Goal: Task Accomplishment & Management: Use online tool/utility

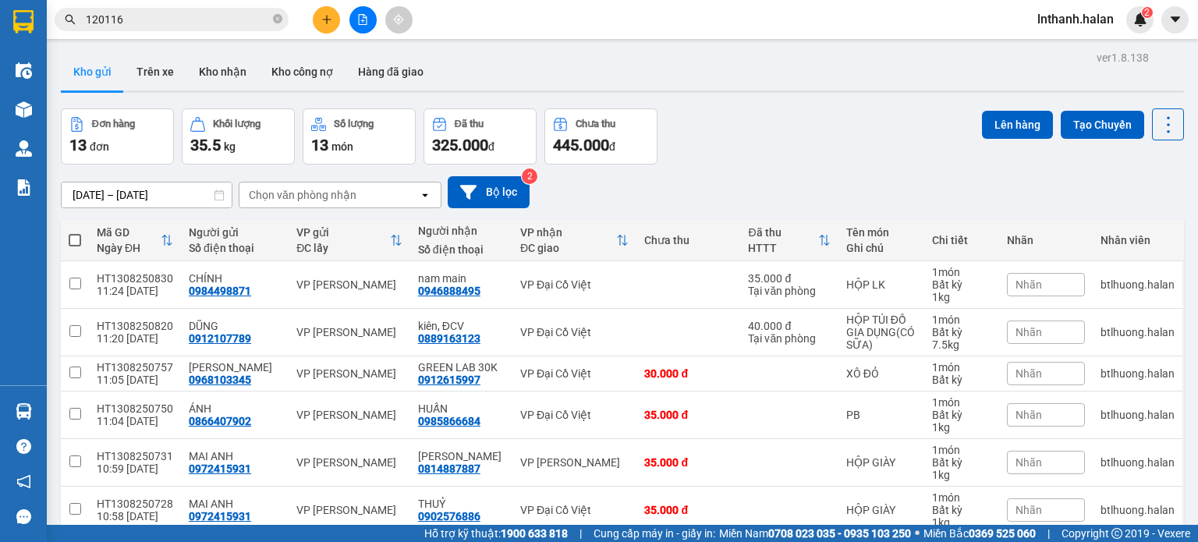
drag, startPoint x: 862, startPoint y: 180, endPoint x: 0, endPoint y: 402, distance: 890.0
click at [861, 179] on section "Kết quả tìm kiếm ( 653 ) Bộ lọc Mã ĐH Trạng thái Món hàng Thu hộ Tổng cước Chưa…" at bounding box center [599, 271] width 1198 height 542
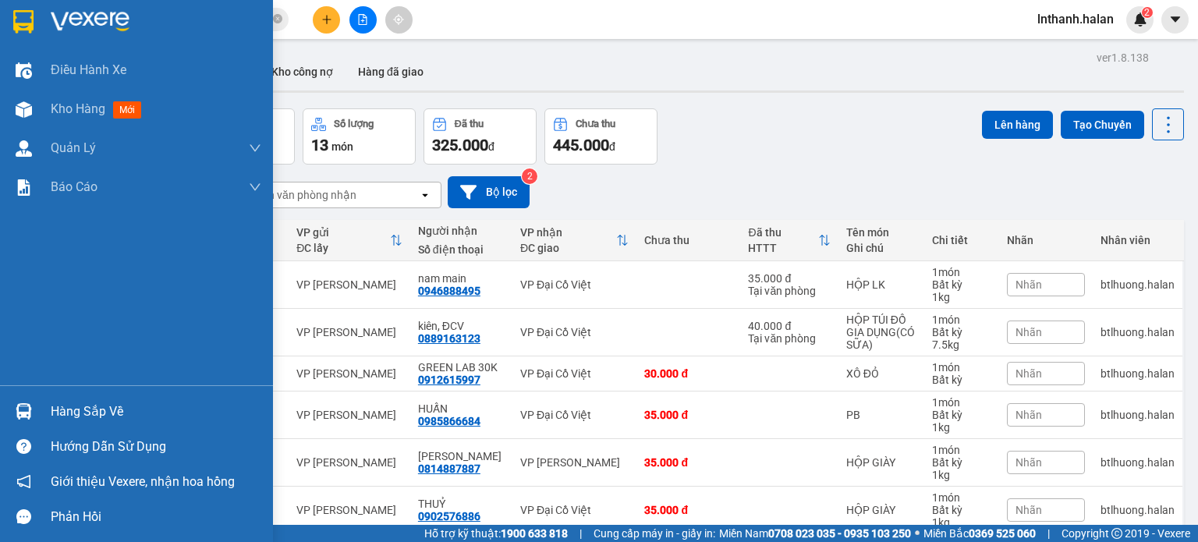
click at [101, 390] on div "Hàng sắp về Hướng dẫn sử dụng Giới thiệu Vexere, nhận hoa hồng Phản hồi" at bounding box center [136, 459] width 273 height 149
click at [90, 415] on div "Hàng sắp về" at bounding box center [156, 411] width 211 height 23
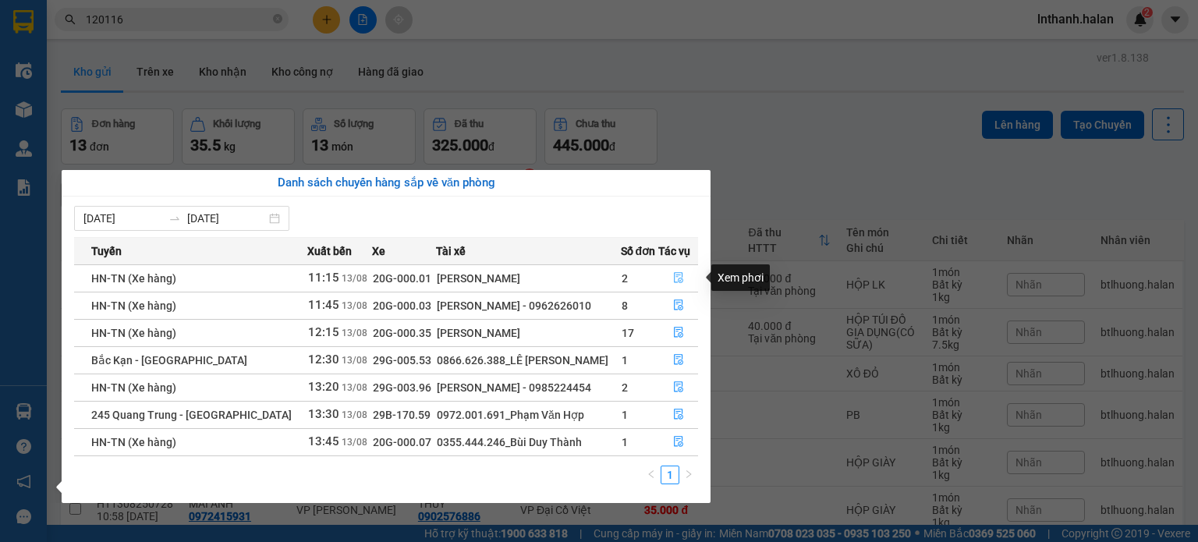
click at [678, 279] on icon "file-done" at bounding box center [678, 277] width 11 height 11
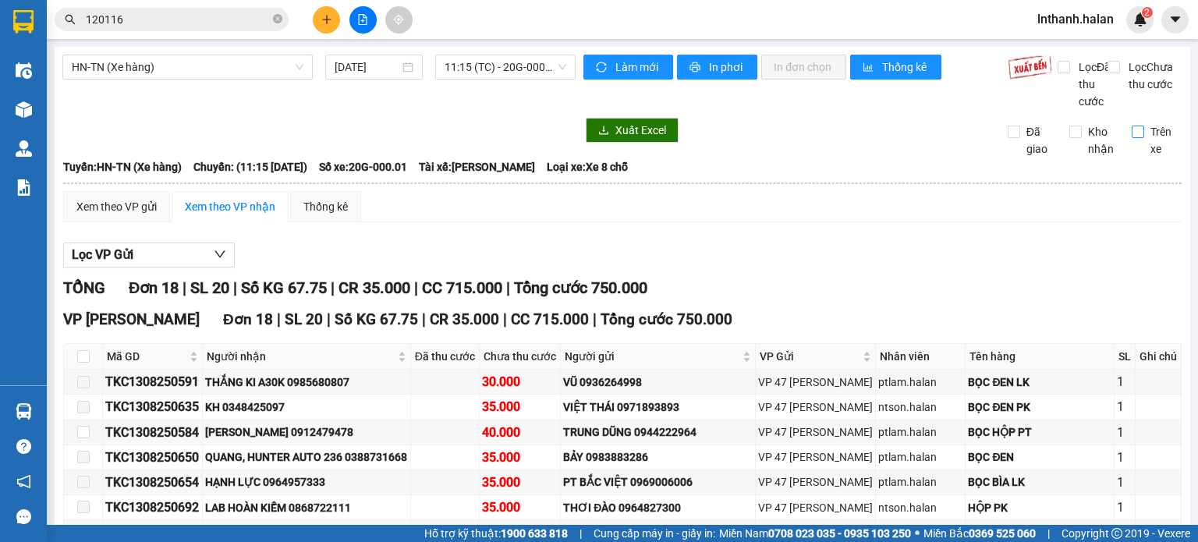
click at [1132, 138] on input "Trên xe" at bounding box center [1138, 132] width 12 height 12
checkbox input "true"
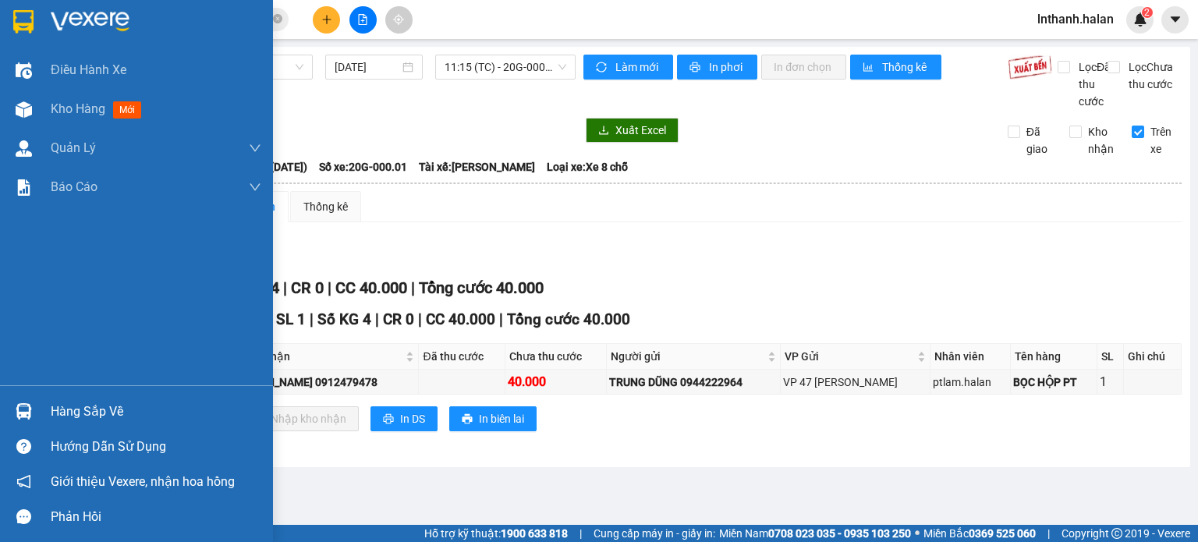
click at [92, 399] on div "Hàng sắp về" at bounding box center [136, 411] width 273 height 35
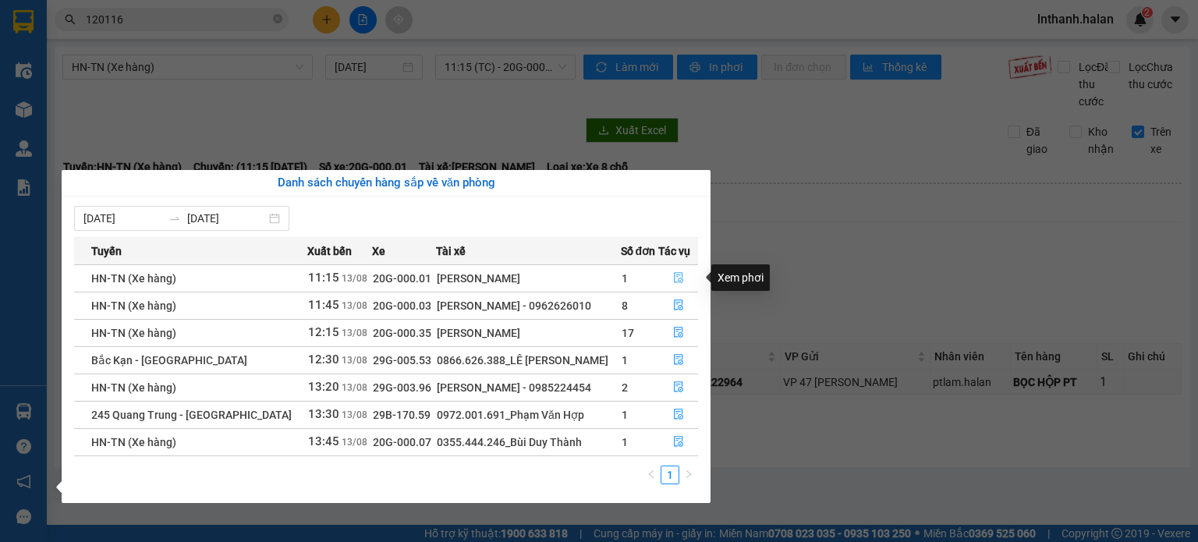
click at [674, 278] on icon "file-done" at bounding box center [678, 277] width 11 height 11
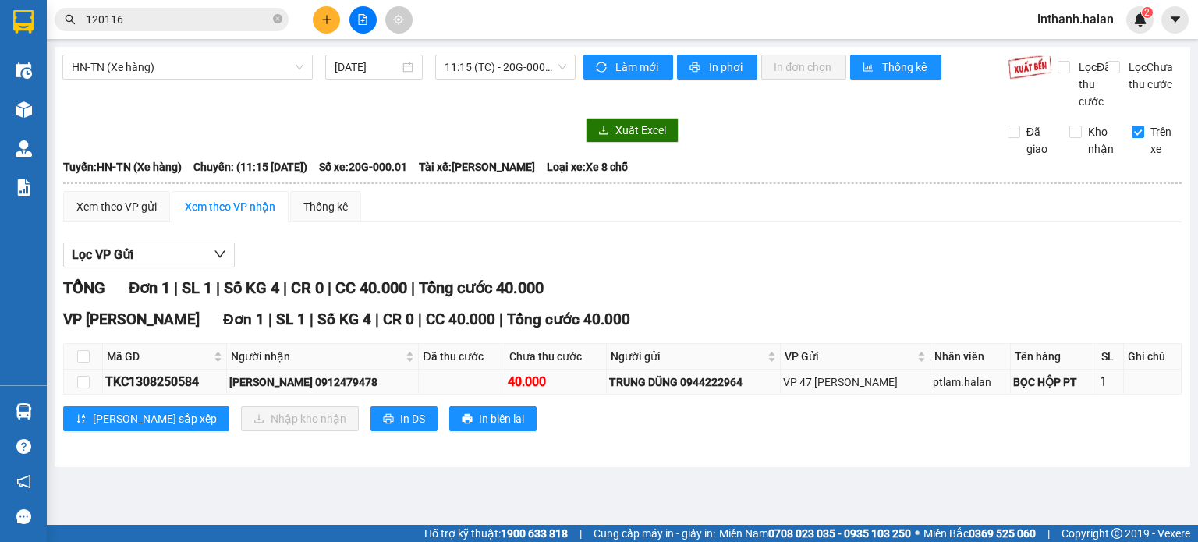
click at [159, 392] on div "TKC1308250584" at bounding box center [164, 381] width 119 height 19
copy div "TKC1308250584"
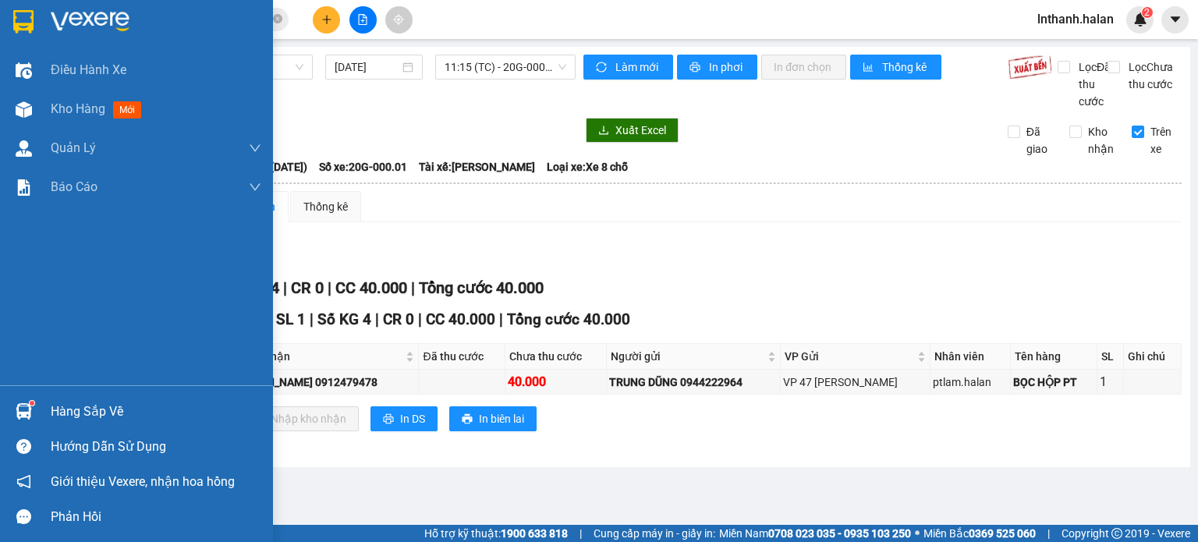
click at [67, 407] on div "Hàng sắp về" at bounding box center [156, 411] width 211 height 23
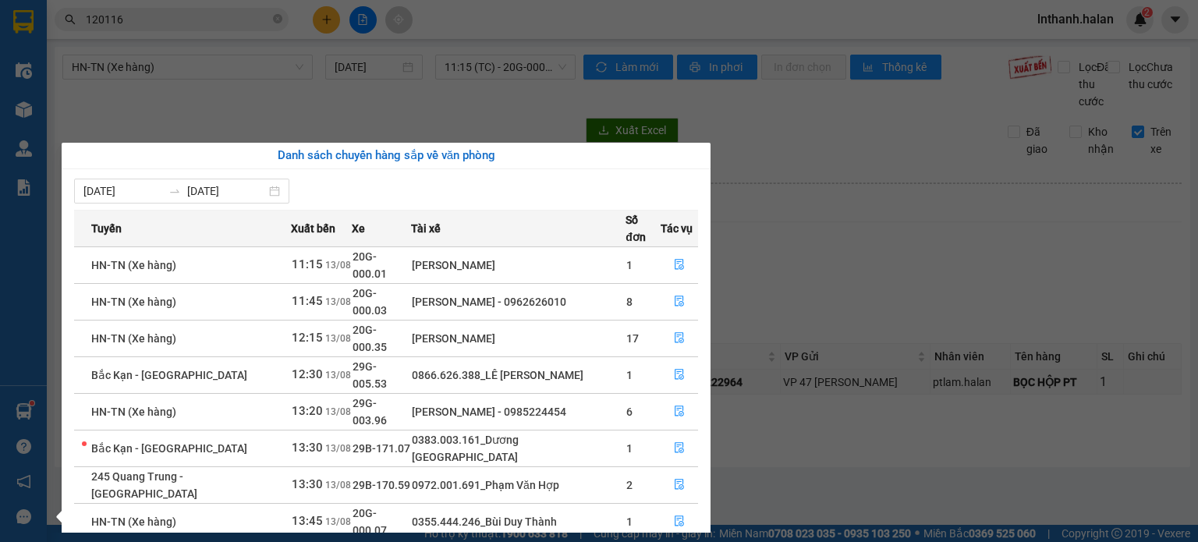
click at [200, 16] on section "Kết quả tìm kiếm ( 653 ) Bộ lọc Mã ĐH Trạng thái Món hàng Thu hộ Tổng cước Chưa…" at bounding box center [599, 271] width 1198 height 542
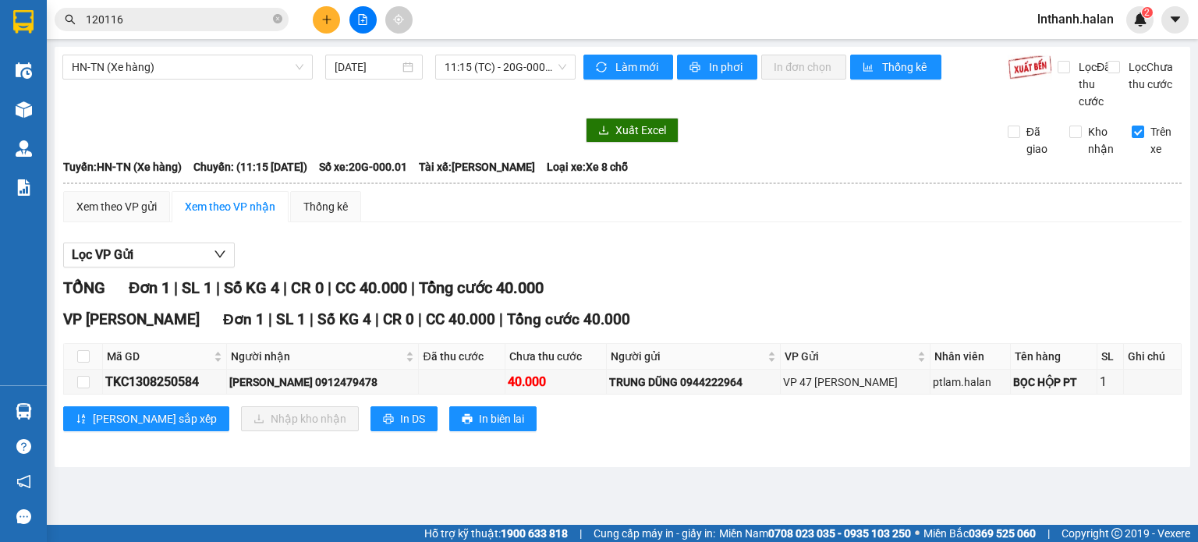
click at [200, 16] on input "120116" at bounding box center [178, 19] width 184 height 17
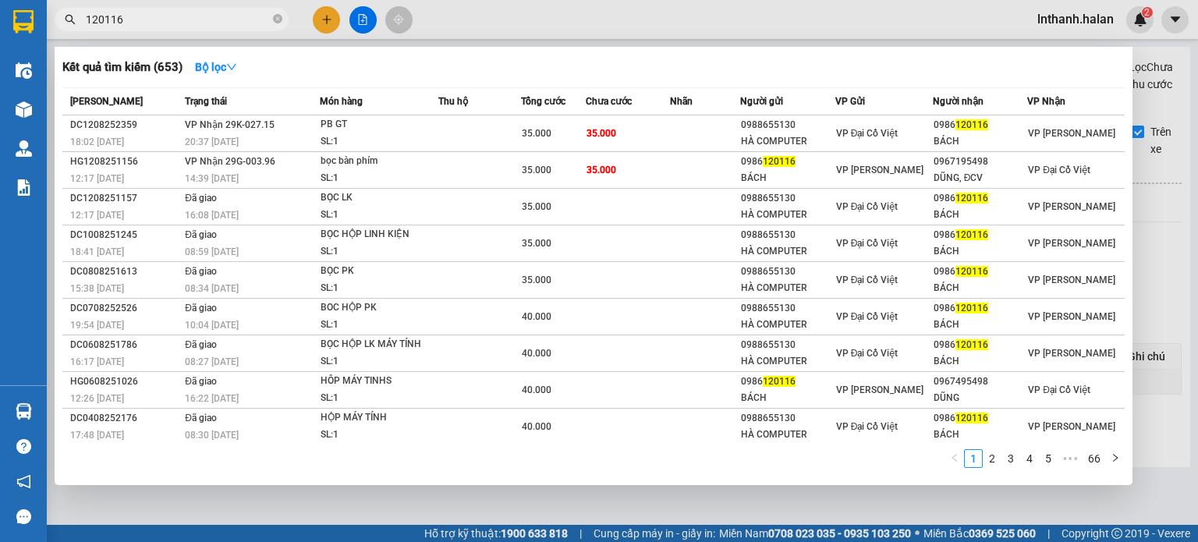
paste input "HT1308250051"
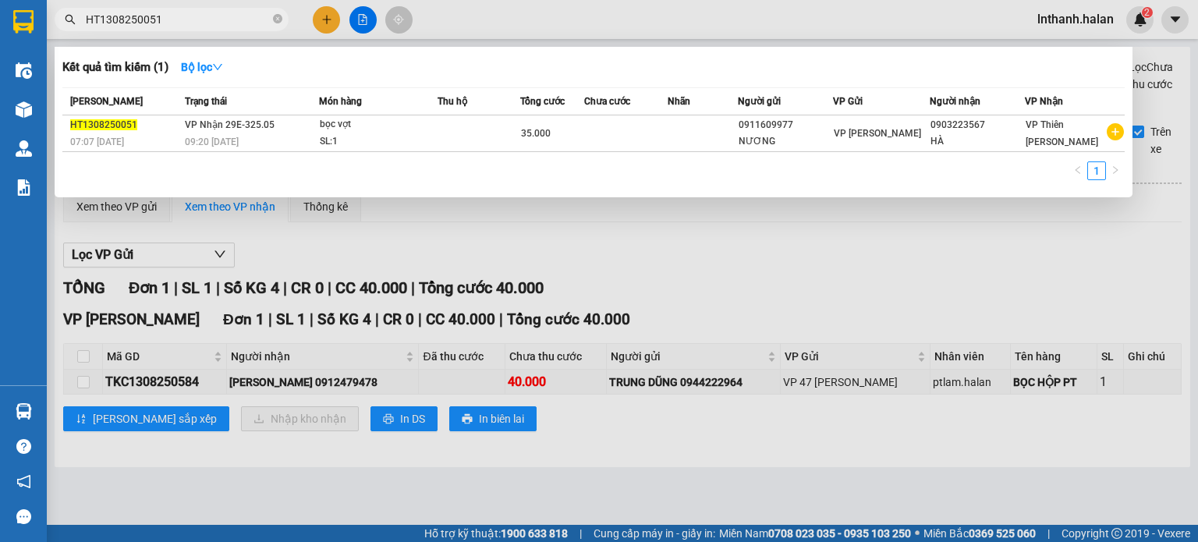
type input "HT1308250051"
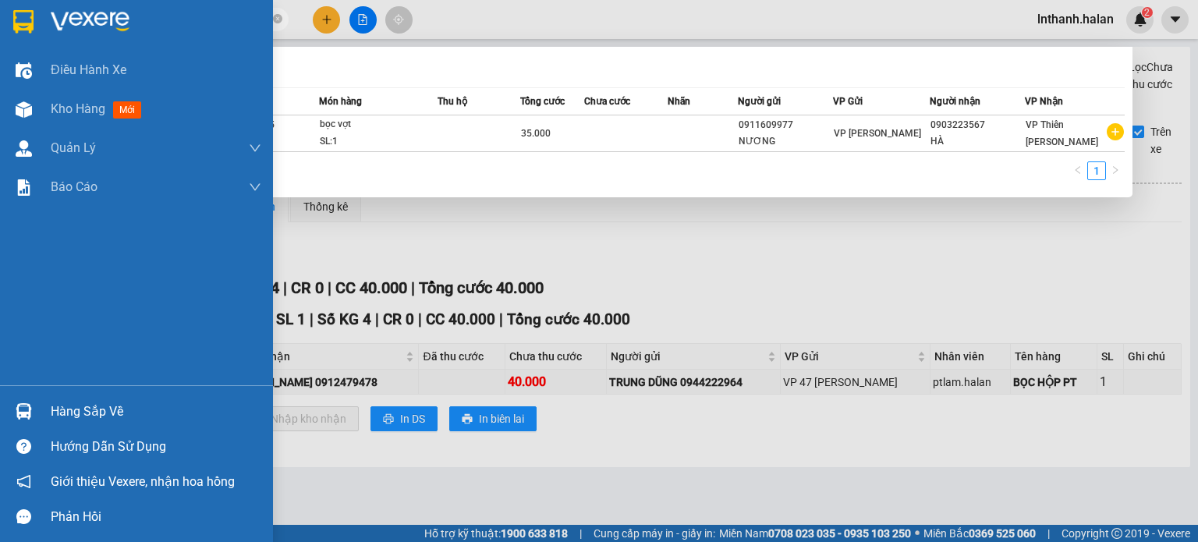
click at [75, 409] on div "Hàng sắp về" at bounding box center [156, 411] width 211 height 23
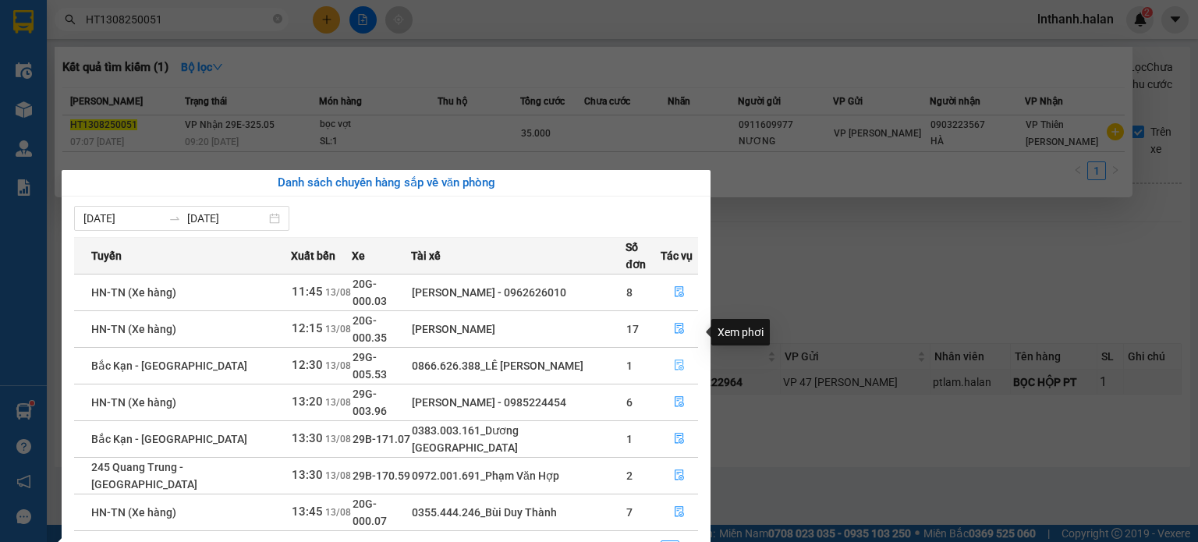
click at [674, 360] on icon "file-done" at bounding box center [679, 365] width 11 height 11
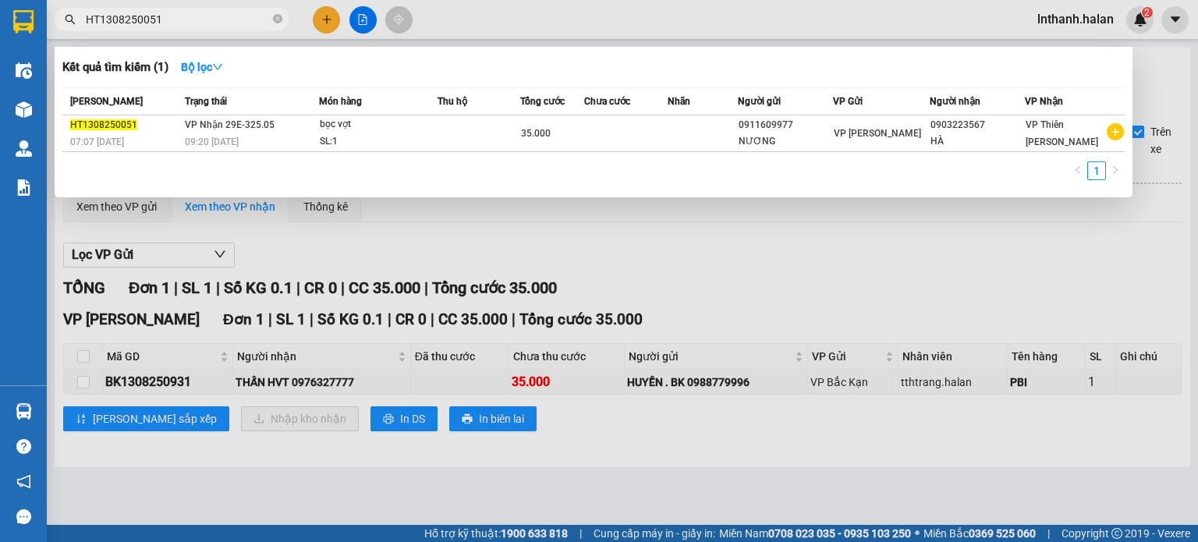
click at [954, 202] on div at bounding box center [599, 271] width 1198 height 542
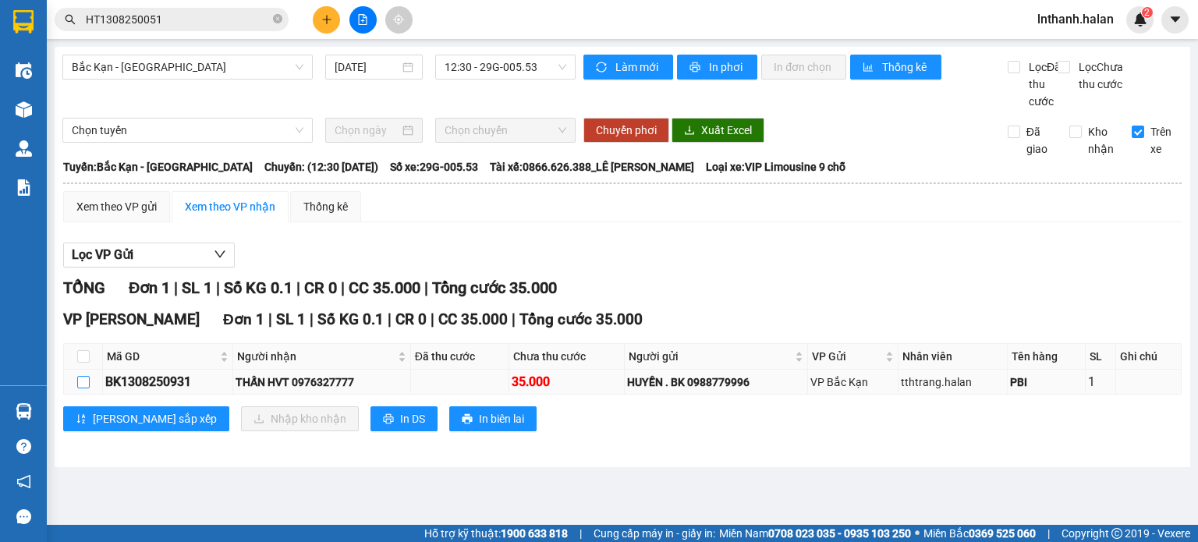
click at [79, 388] on input "checkbox" at bounding box center [83, 382] width 12 height 12
checkbox input "true"
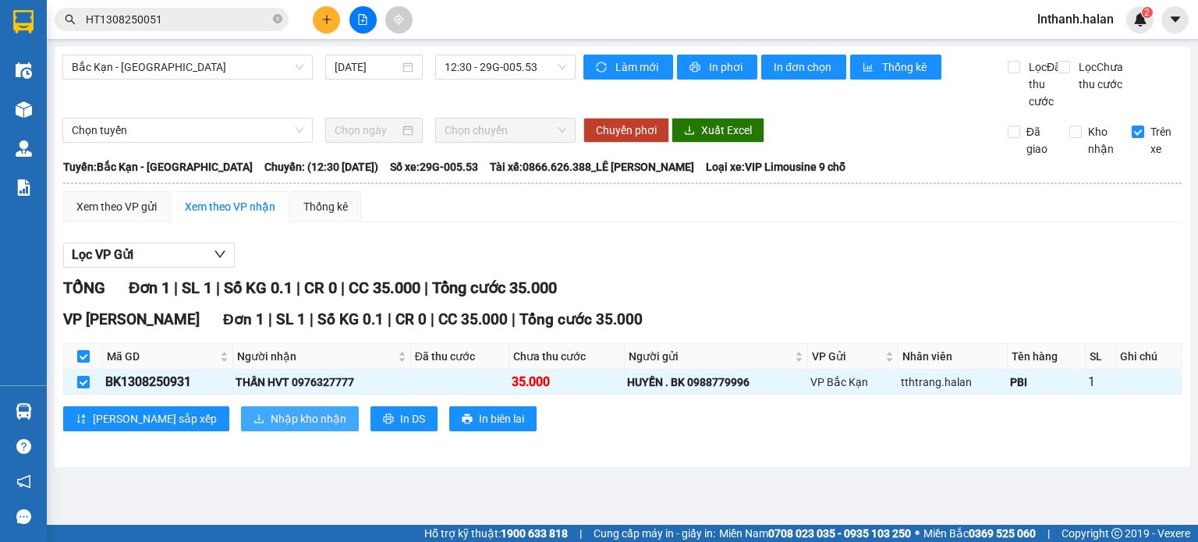
click at [271, 427] on span "Nhập kho nhận" at bounding box center [309, 418] width 76 height 17
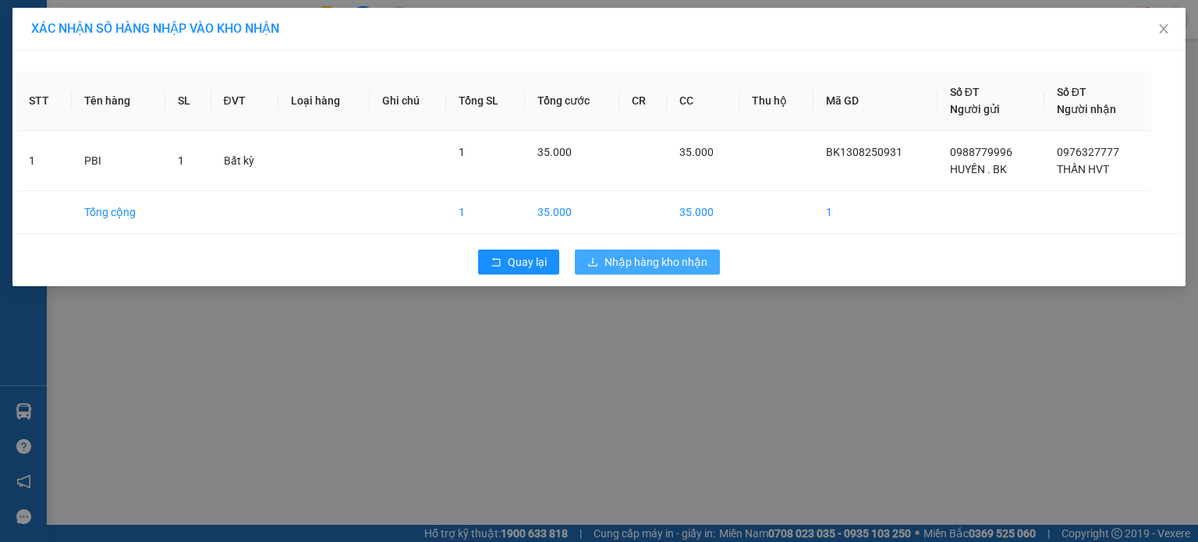
click at [680, 257] on span "Nhập hàng kho nhận" at bounding box center [655, 261] width 103 height 17
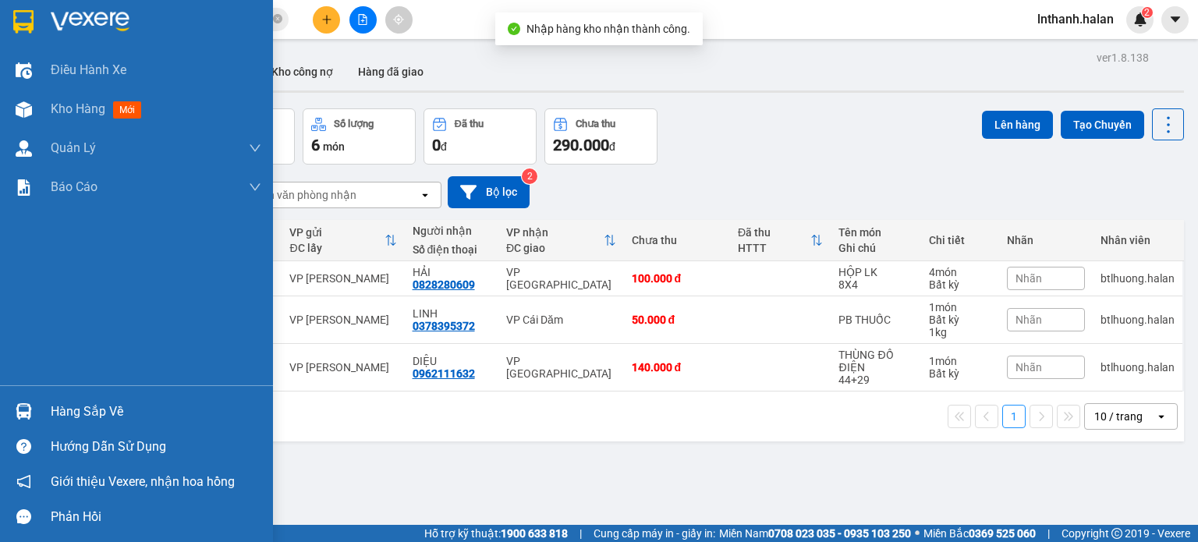
click at [66, 411] on div "Hàng sắp về" at bounding box center [156, 411] width 211 height 23
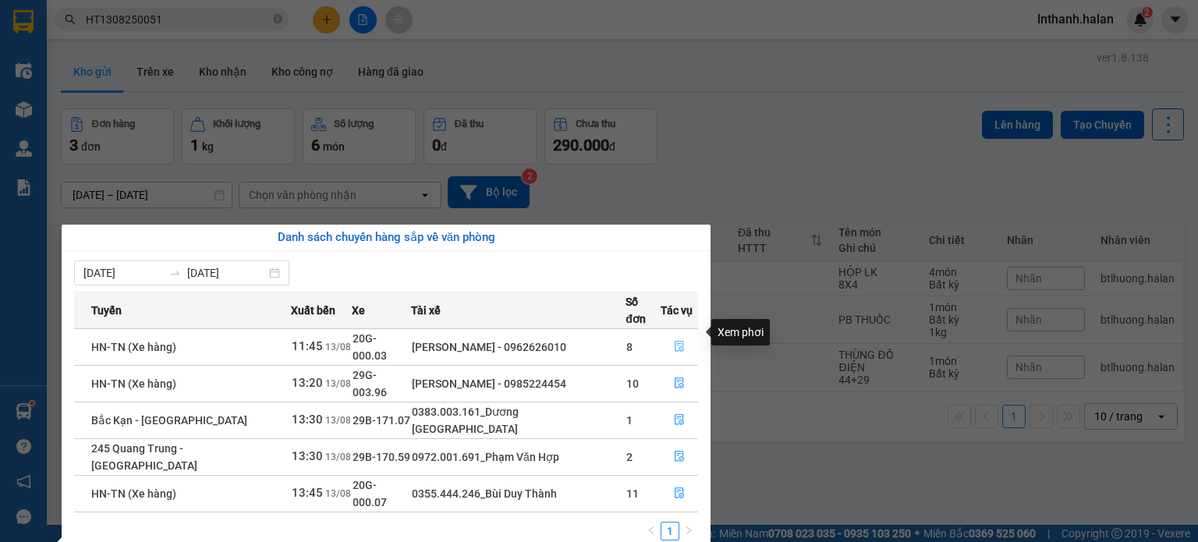
click at [680, 342] on icon "file-done" at bounding box center [679, 347] width 9 height 11
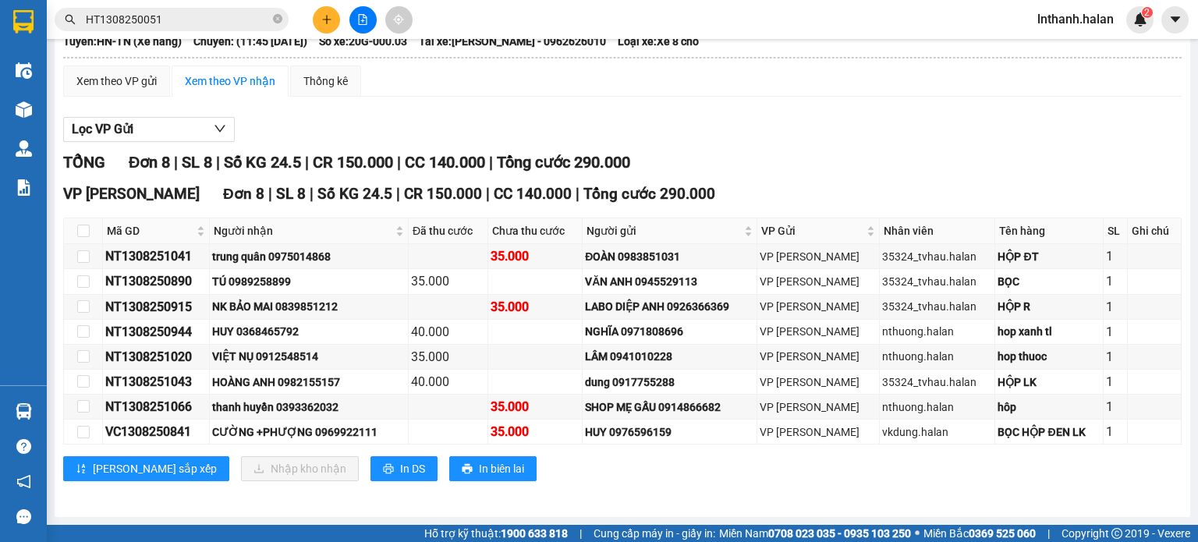
scroll to position [140, 0]
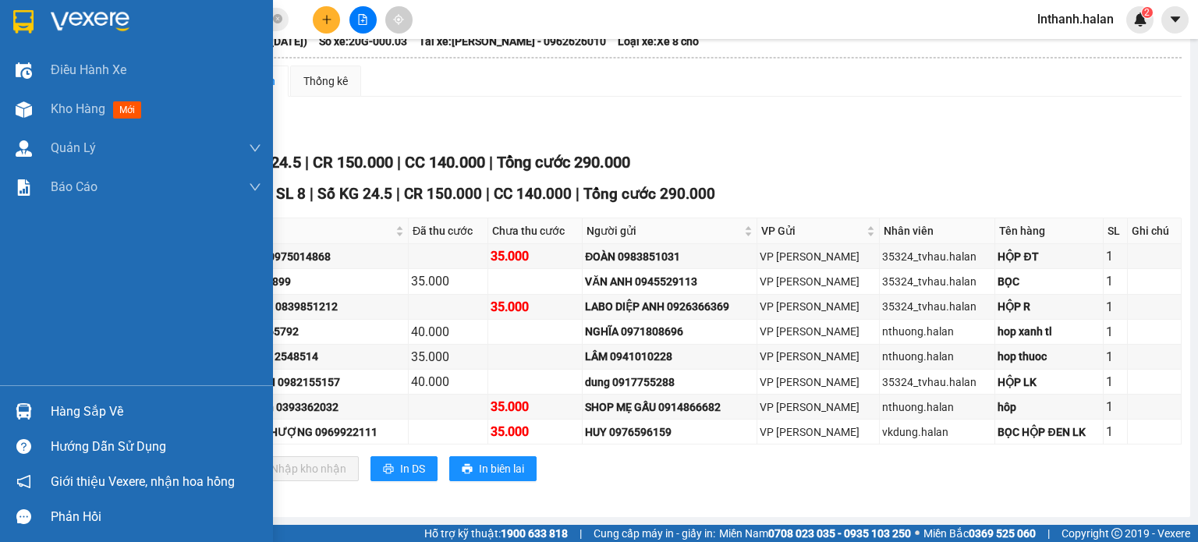
click at [57, 401] on div "Hàng sắp về" at bounding box center [156, 411] width 211 height 23
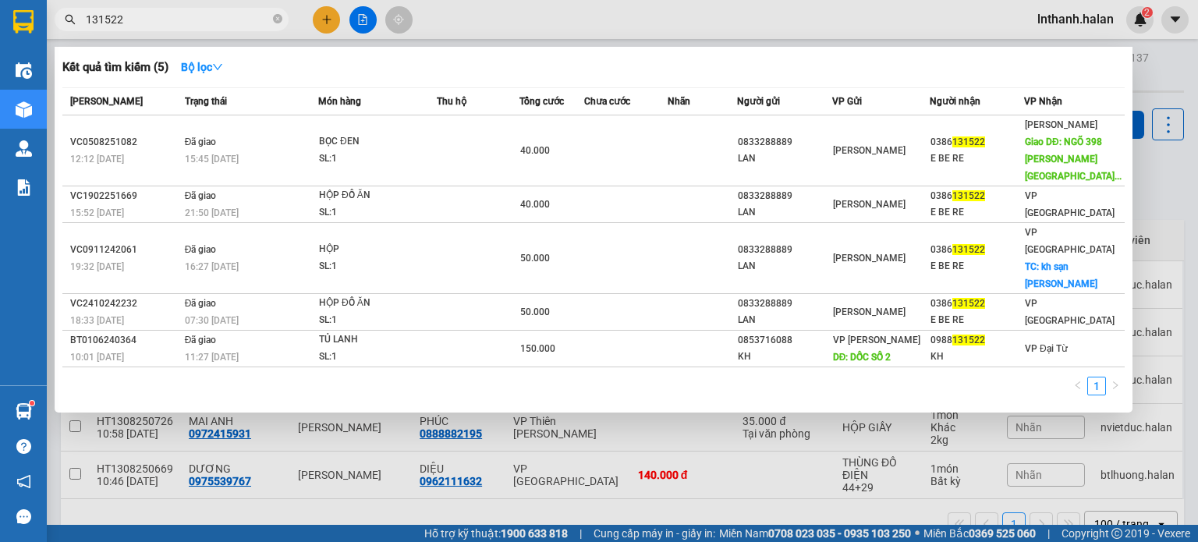
scroll to position [12, 0]
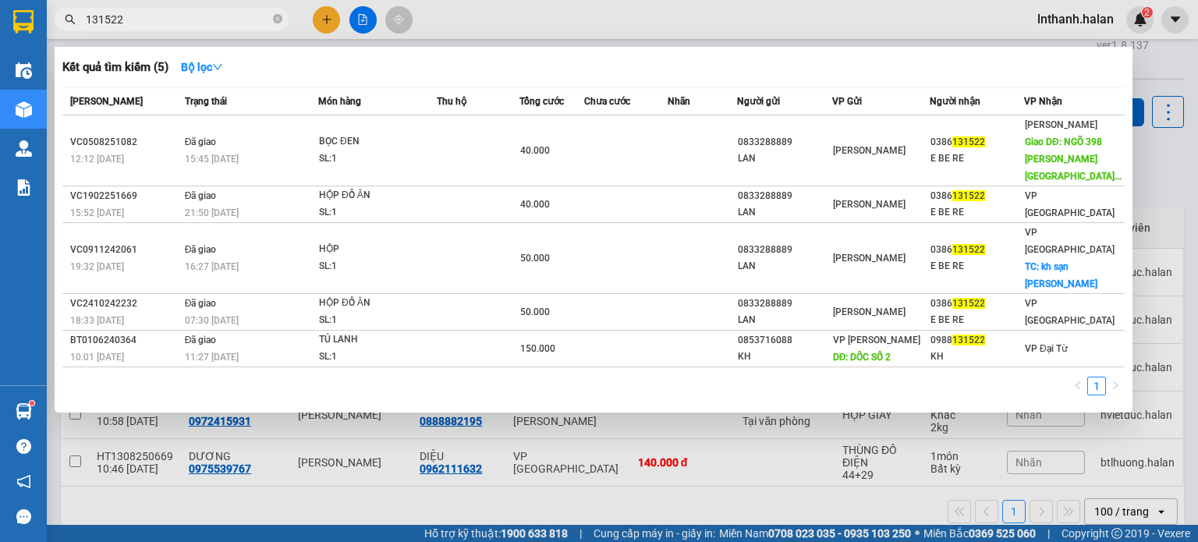
click at [195, 16] on input "131522" at bounding box center [178, 19] width 184 height 17
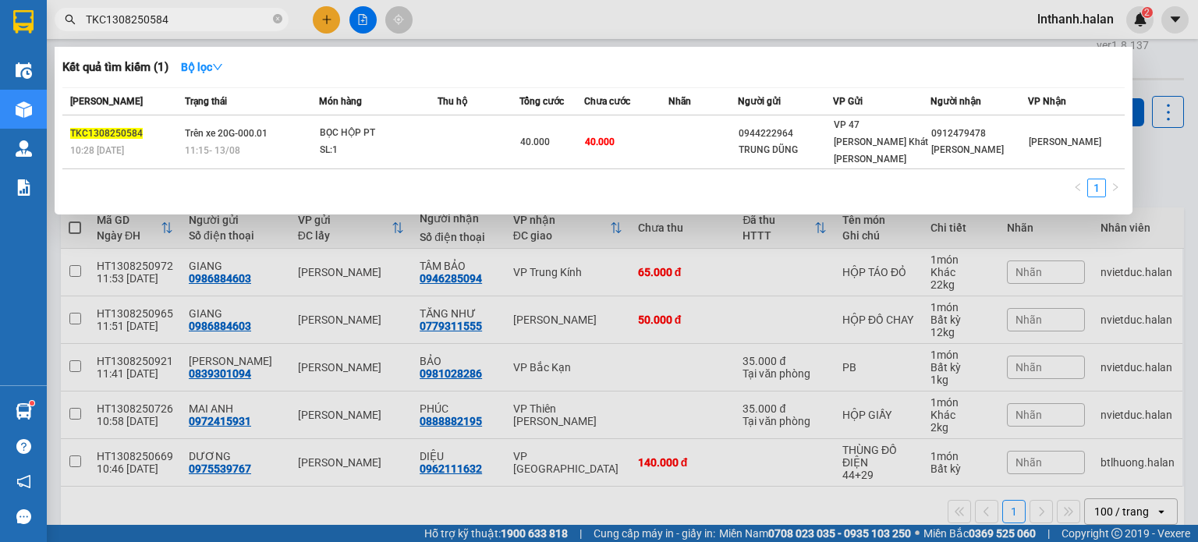
click at [402, 312] on div at bounding box center [599, 271] width 1198 height 542
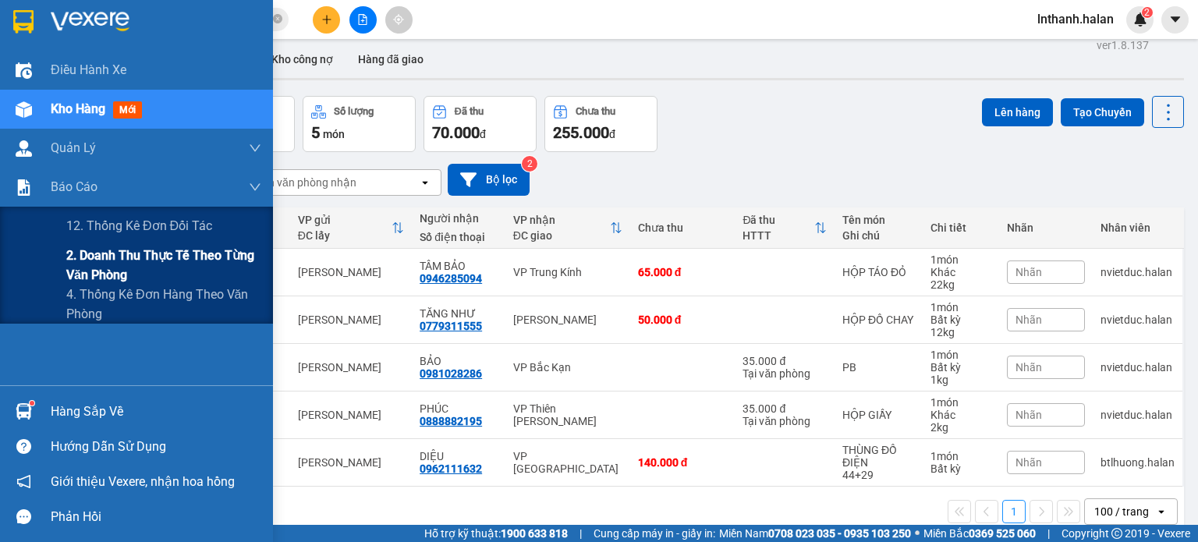
click at [87, 272] on span "2. Doanh thu thực tế theo từng văn phòng" at bounding box center [163, 265] width 195 height 39
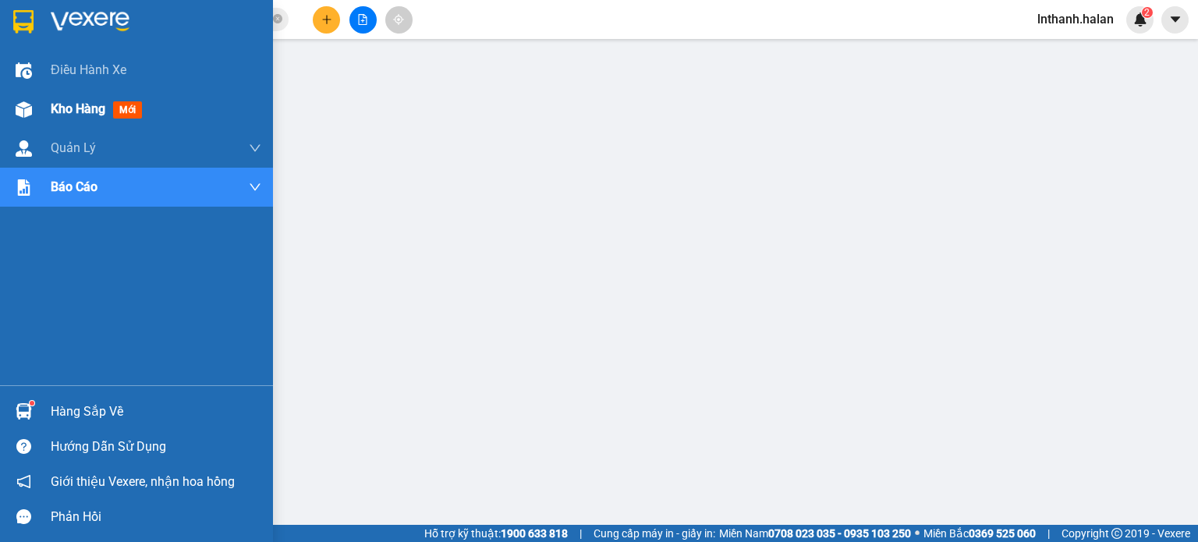
click at [55, 108] on span "Kho hàng" at bounding box center [78, 108] width 55 height 15
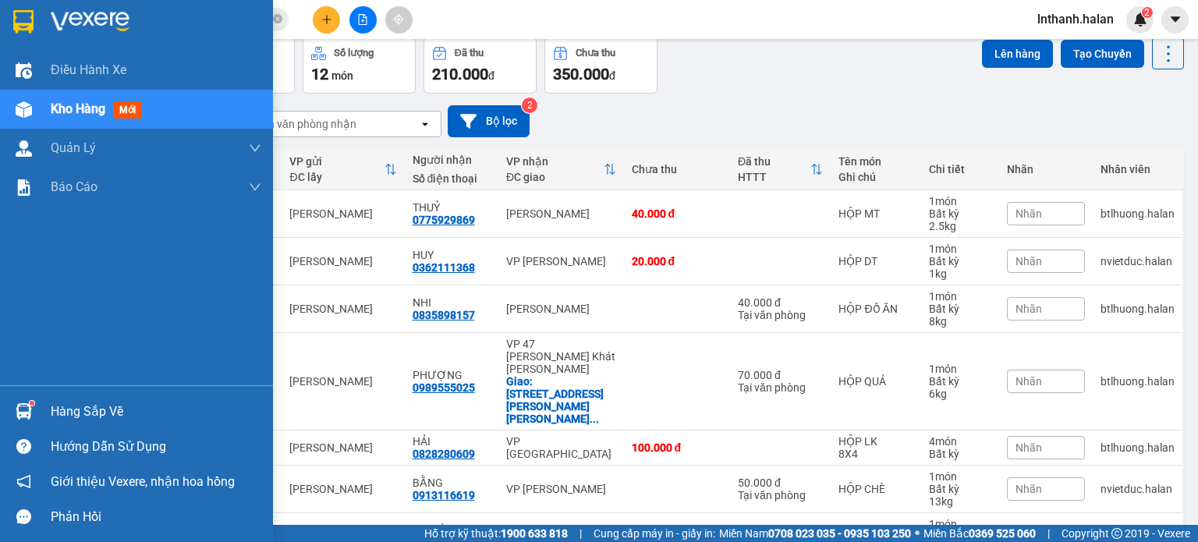
scroll to position [213, 0]
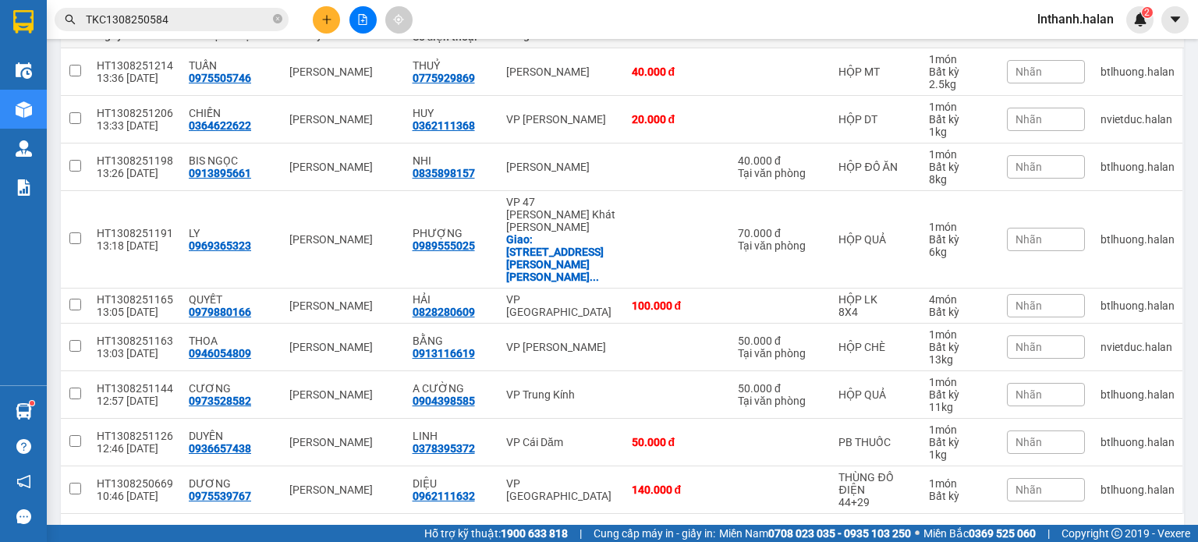
click at [187, 20] on input "TKC1308250584" at bounding box center [178, 19] width 184 height 17
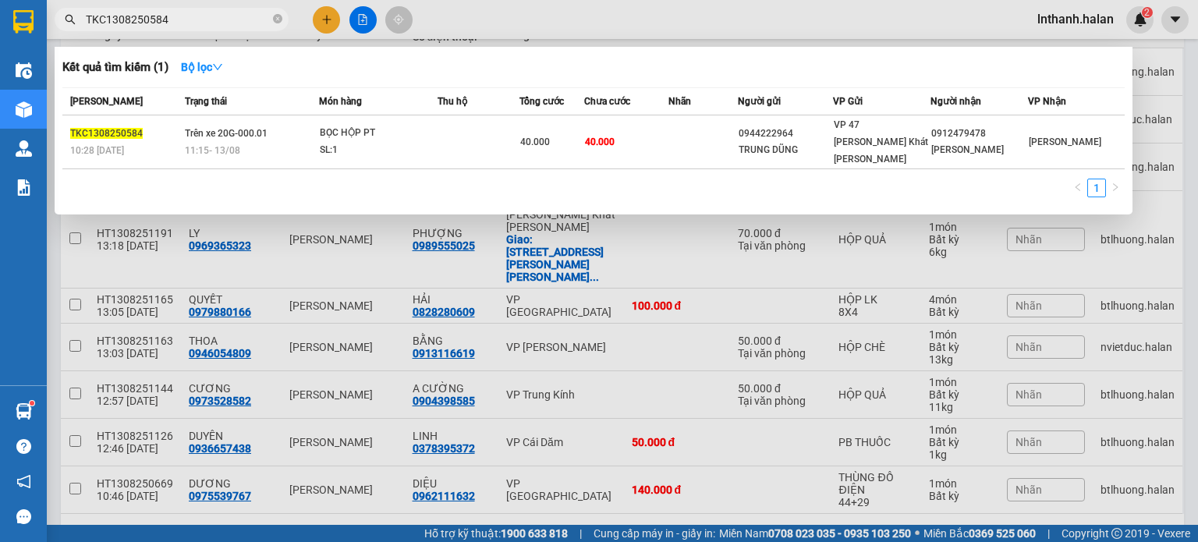
click at [187, 20] on input "TKC1308250584" at bounding box center [178, 19] width 184 height 17
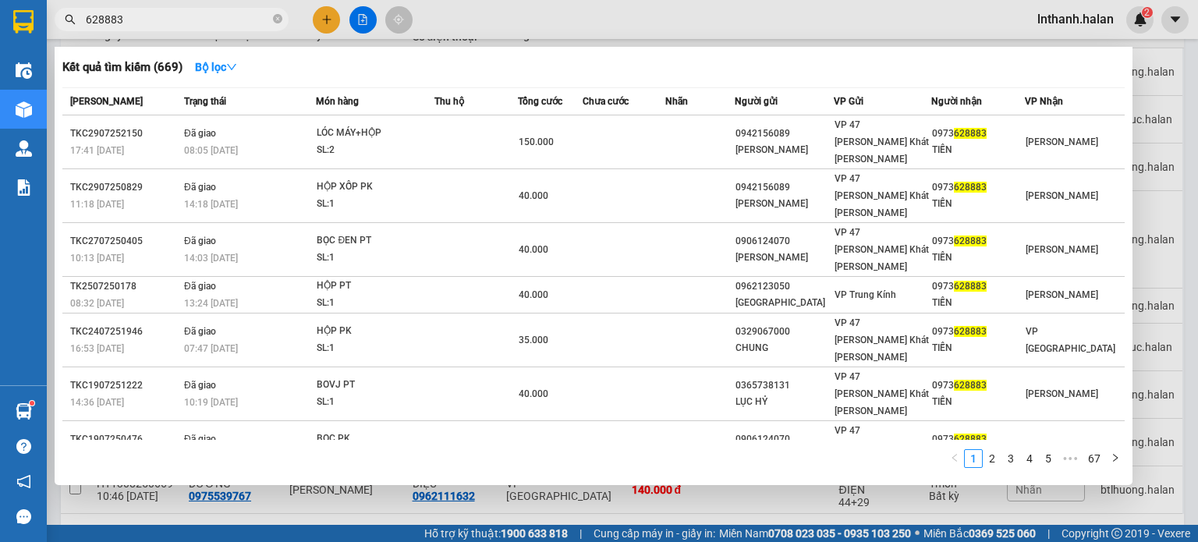
click at [248, 16] on input "628883" at bounding box center [178, 19] width 184 height 17
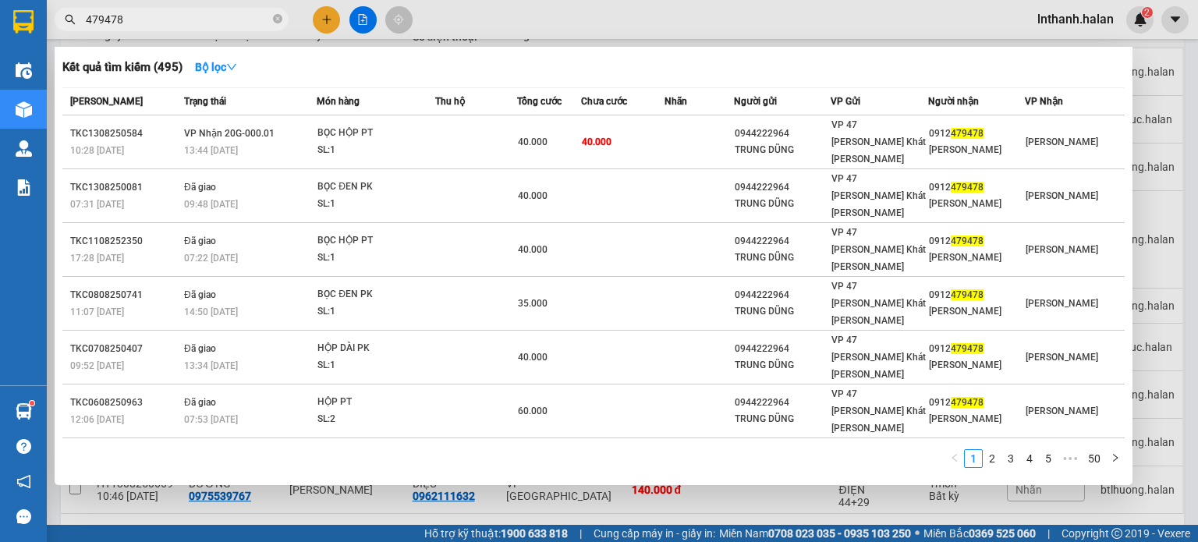
click at [190, 15] on input "479478" at bounding box center [178, 19] width 184 height 17
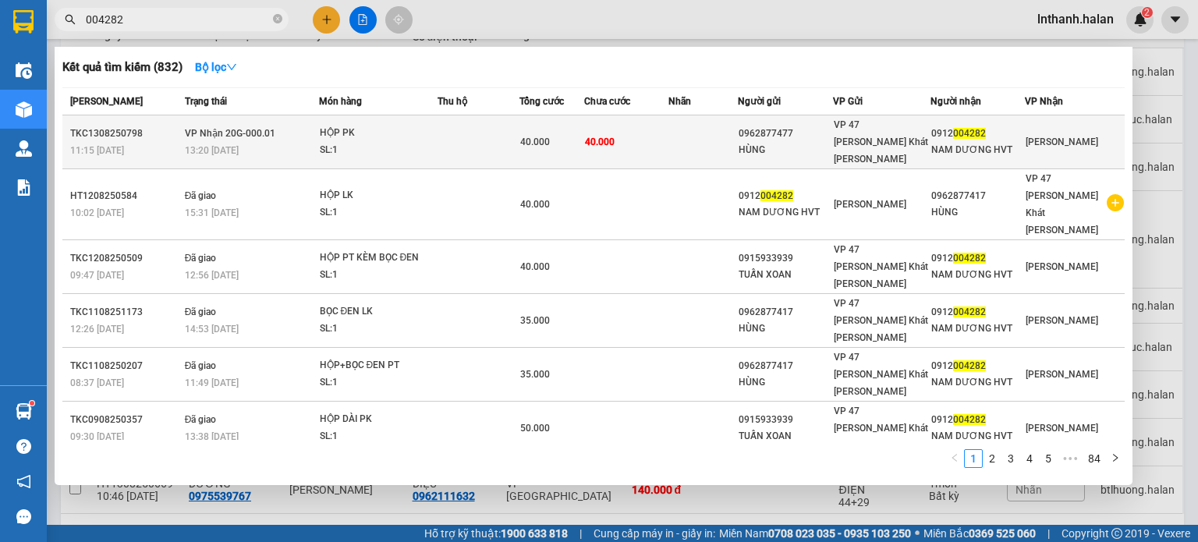
type input "004282"
click at [634, 145] on td "40.000" at bounding box center [626, 142] width 84 height 54
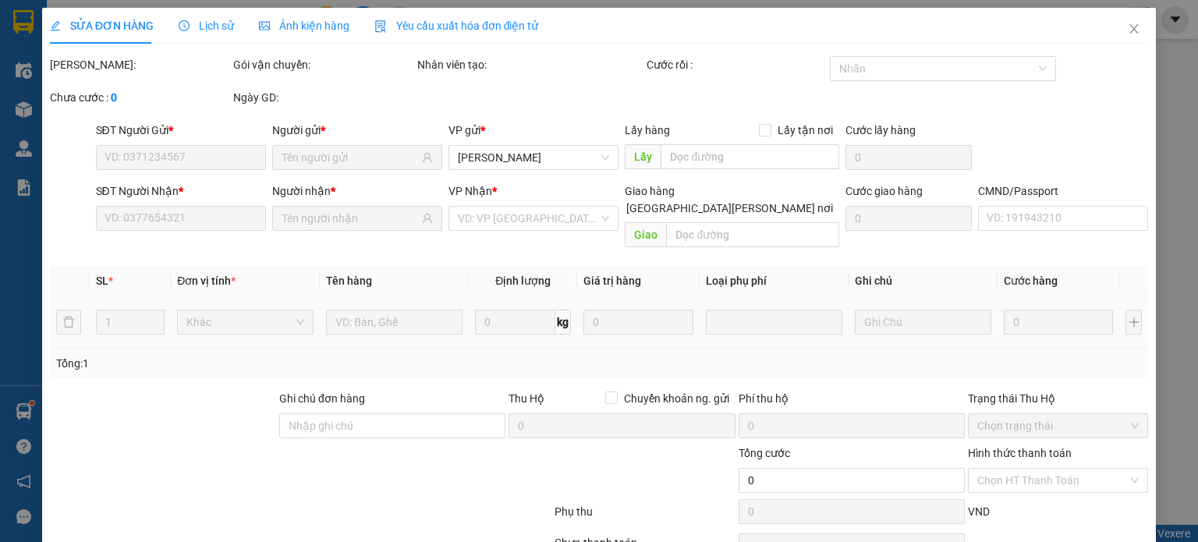
type input "0962877477"
type input "HÙNG"
type input "0912004282"
type input "NAM DƯƠNG HVT"
type input "40.000"
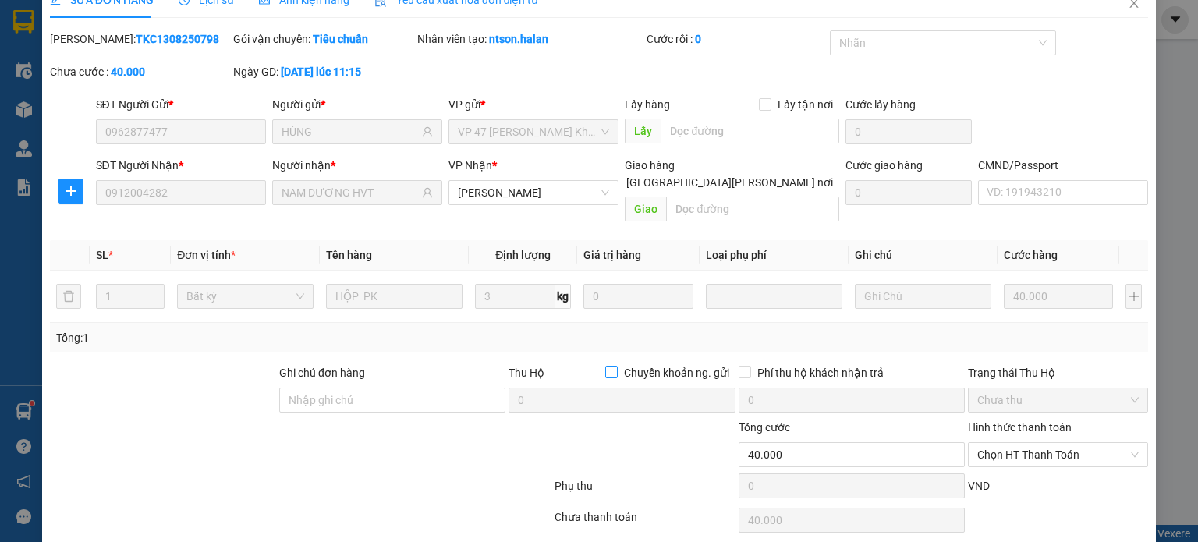
scroll to position [68, 0]
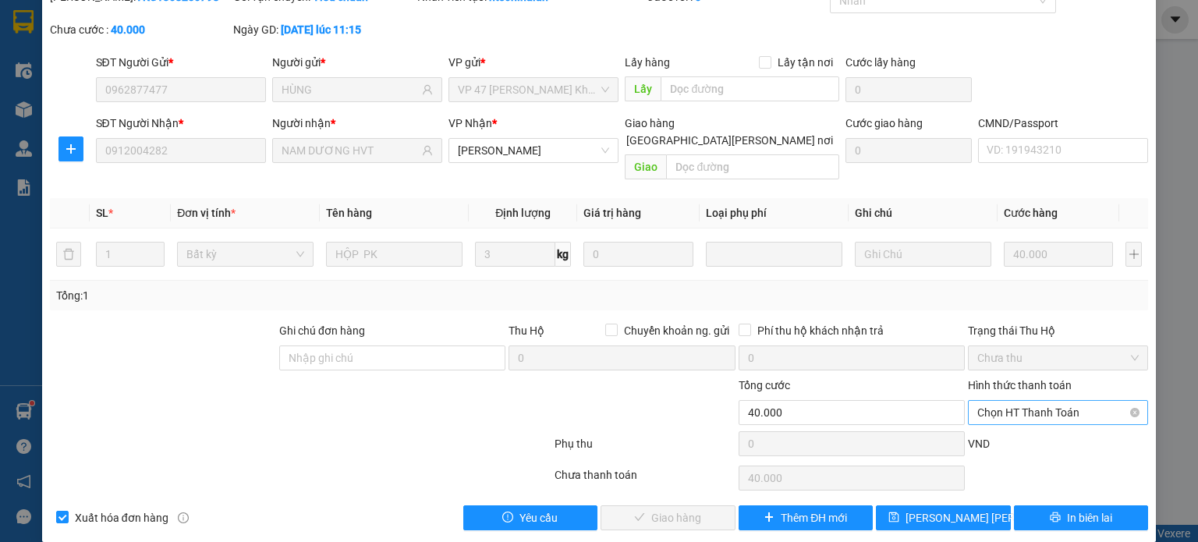
click at [1015, 401] on span "Chọn HT Thanh Toán" at bounding box center [1057, 412] width 161 height 23
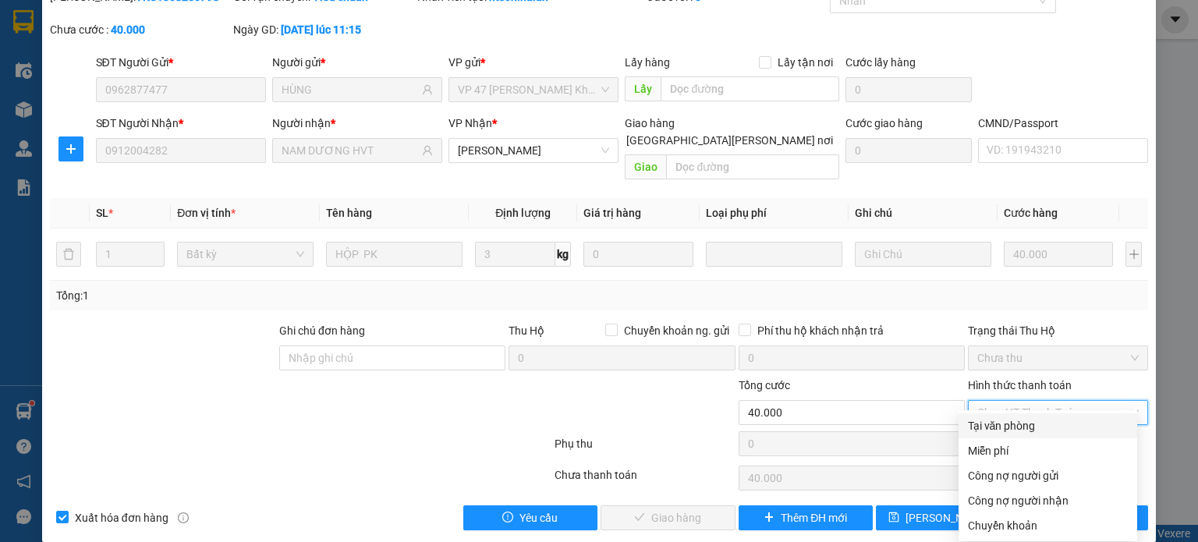
drag, startPoint x: 1014, startPoint y: 423, endPoint x: 773, endPoint y: 477, distance: 246.8
click at [1014, 423] on div "Tại văn phòng" at bounding box center [1048, 425] width 160 height 17
type input "0"
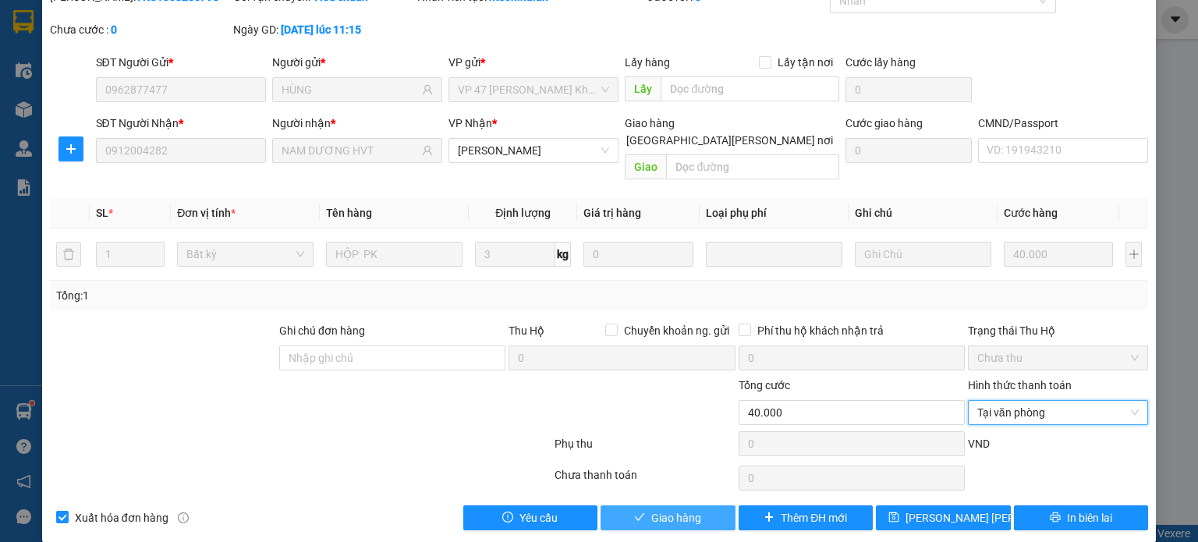
click at [687, 509] on span "Giao hàng" at bounding box center [676, 517] width 50 height 17
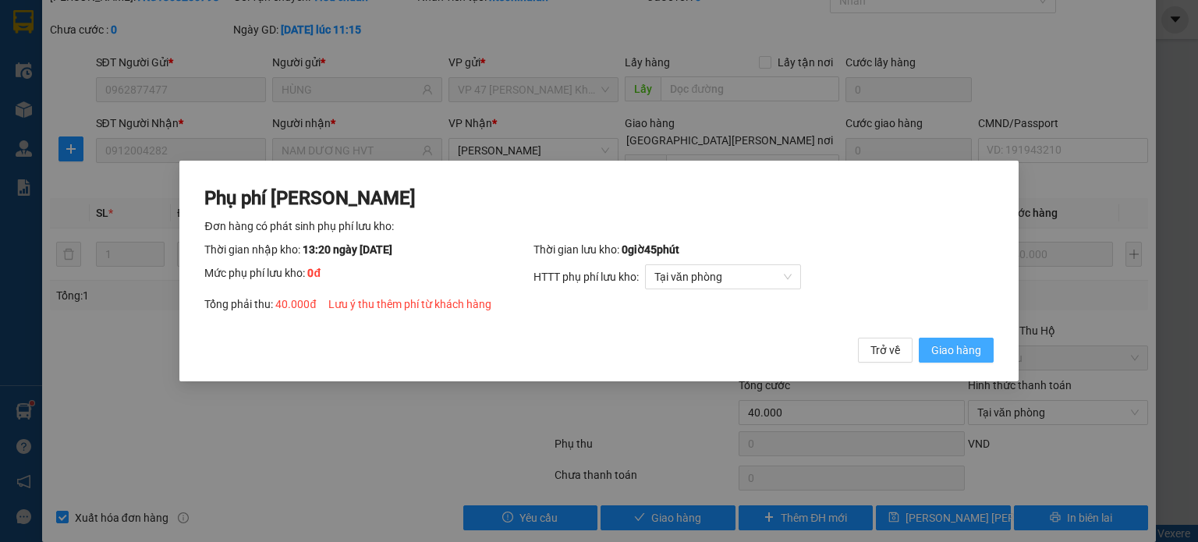
click at [963, 354] on span "Giao hàng" at bounding box center [956, 350] width 50 height 17
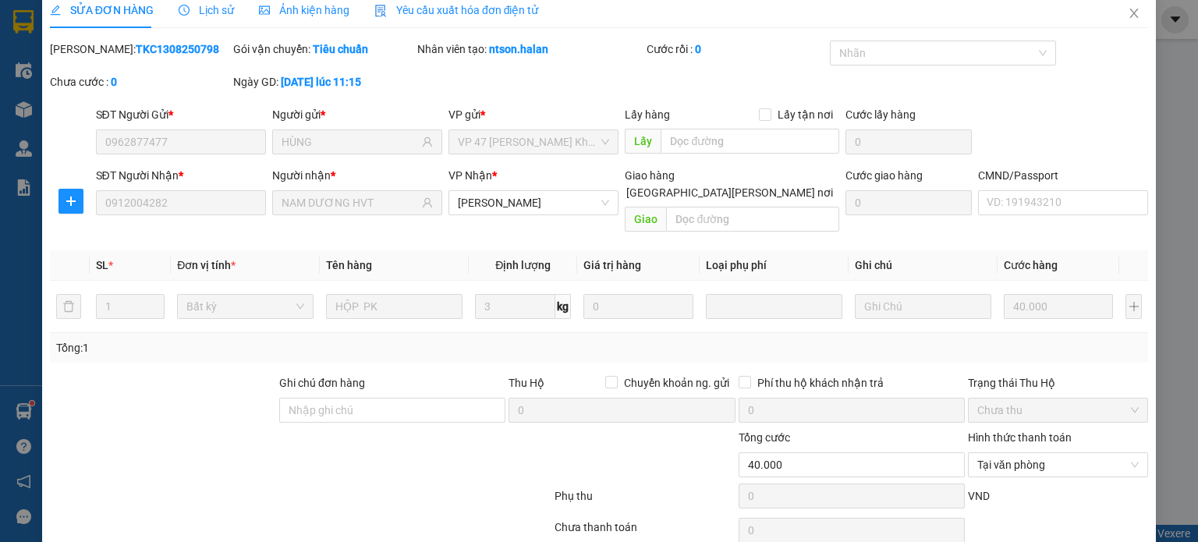
scroll to position [0, 0]
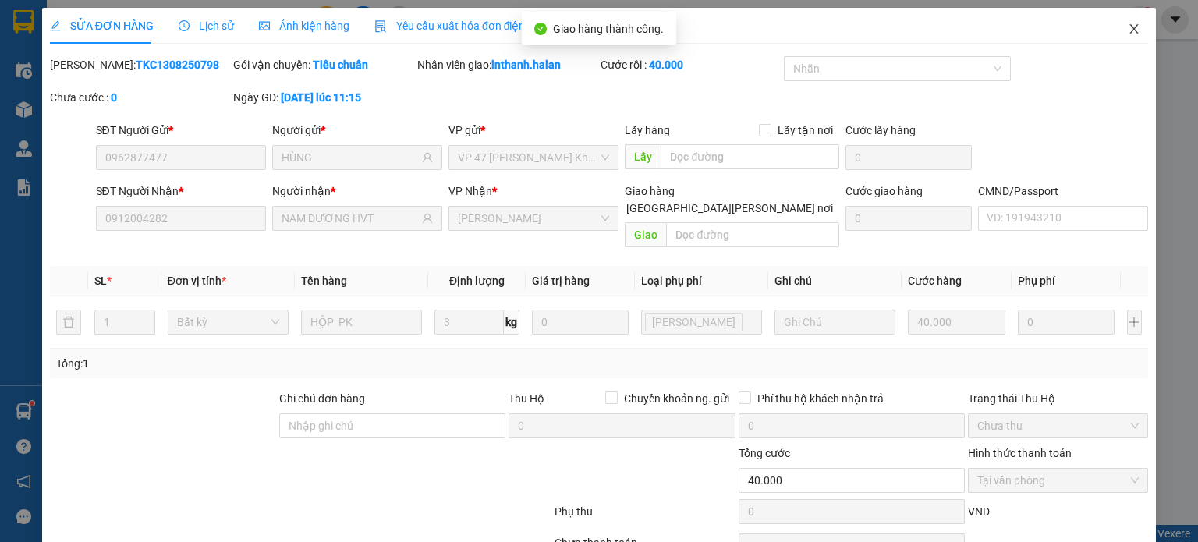
click at [1128, 24] on icon "close" at bounding box center [1134, 29] width 12 height 12
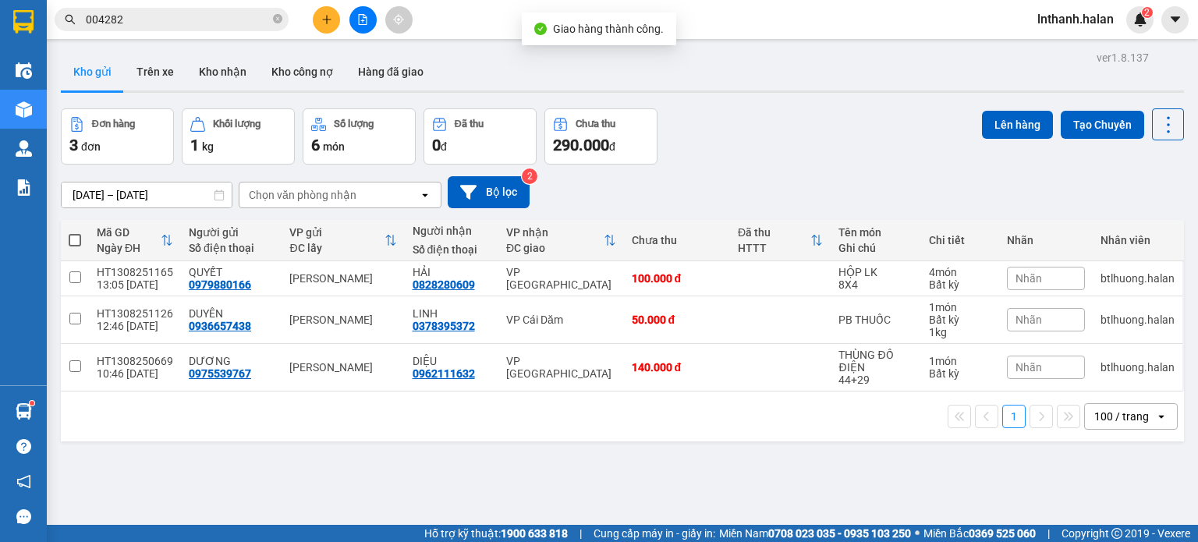
click at [140, 26] on input "004282" at bounding box center [178, 19] width 184 height 17
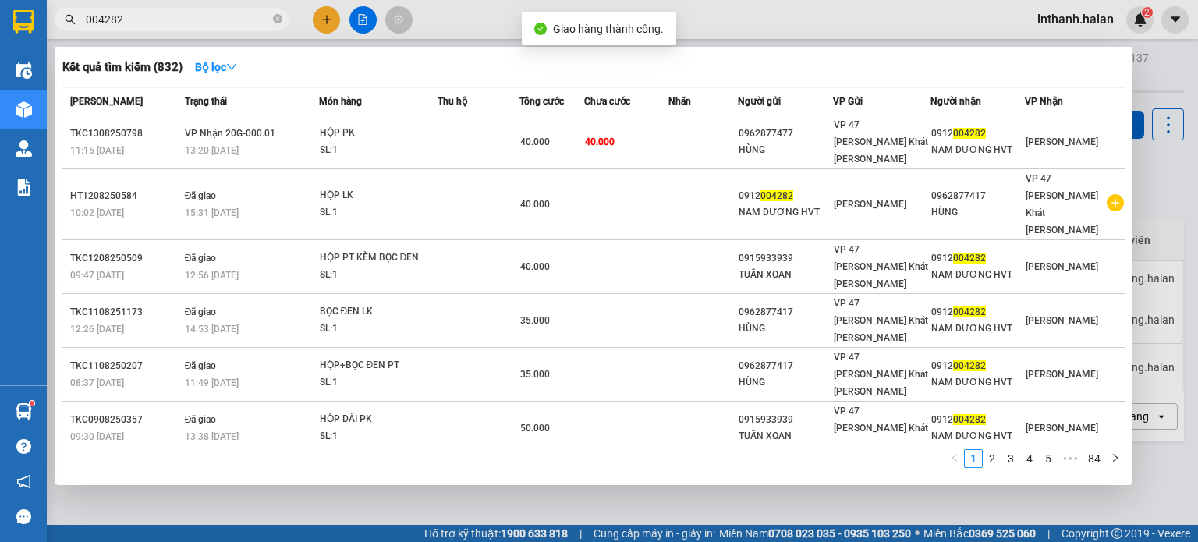
click at [140, 26] on input "004282" at bounding box center [178, 19] width 184 height 17
click at [277, 19] on icon "close-circle" at bounding box center [277, 18] width 9 height 9
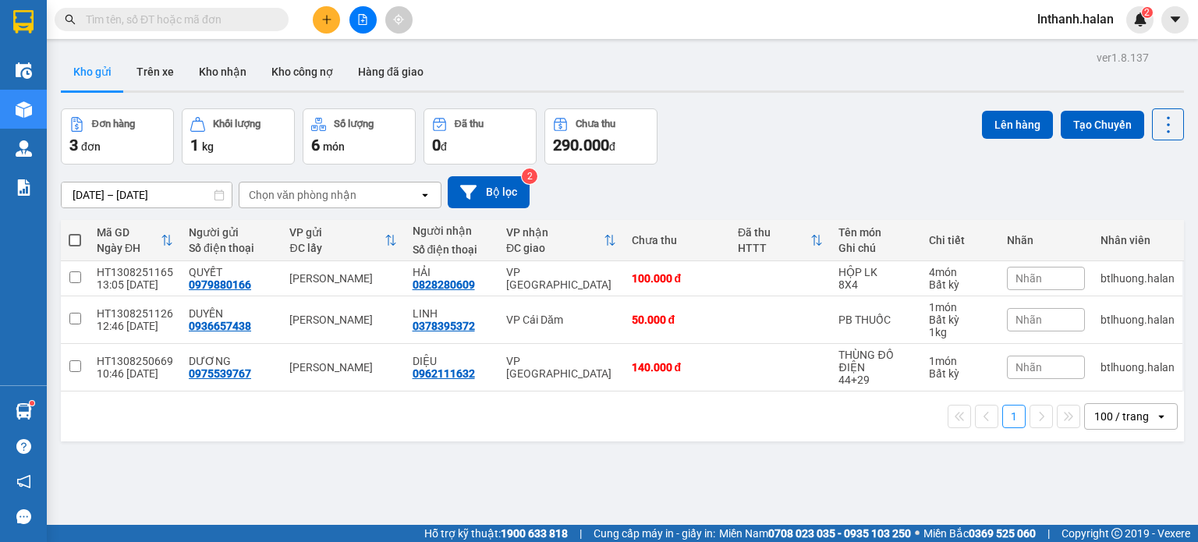
click at [151, 22] on input "text" at bounding box center [178, 19] width 184 height 17
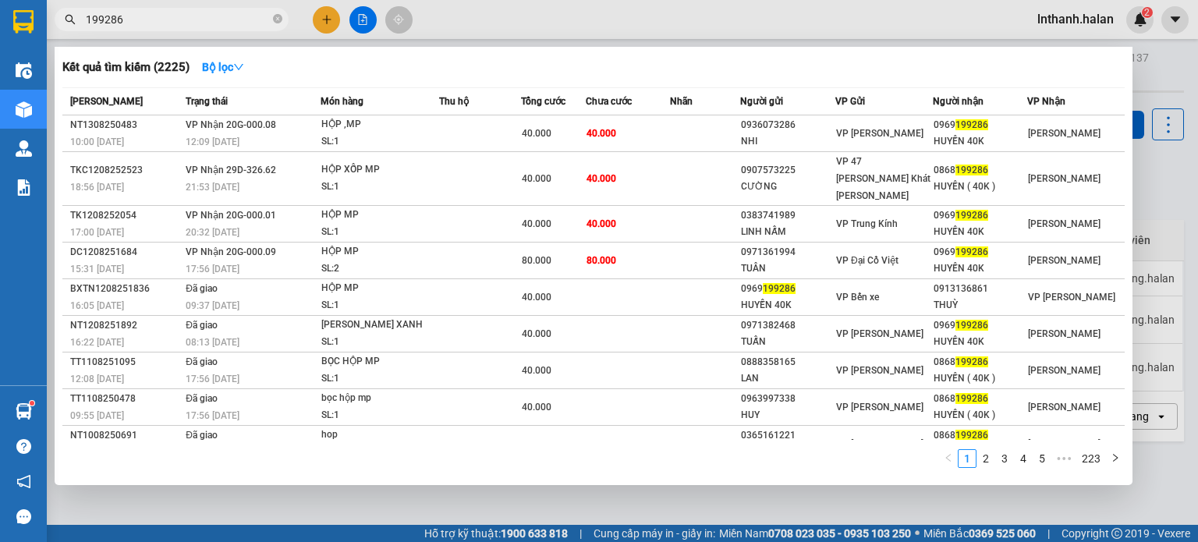
click at [221, 18] on input "199286" at bounding box center [178, 19] width 184 height 17
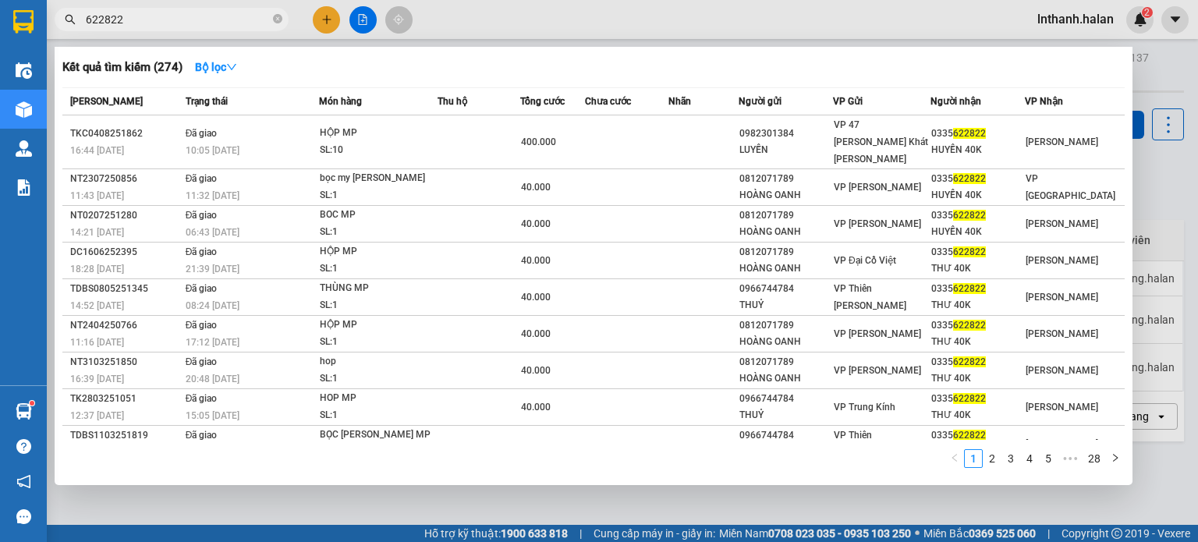
click at [169, 10] on span "622822" at bounding box center [172, 19] width 234 height 23
click at [169, 19] on input "622822" at bounding box center [178, 19] width 184 height 17
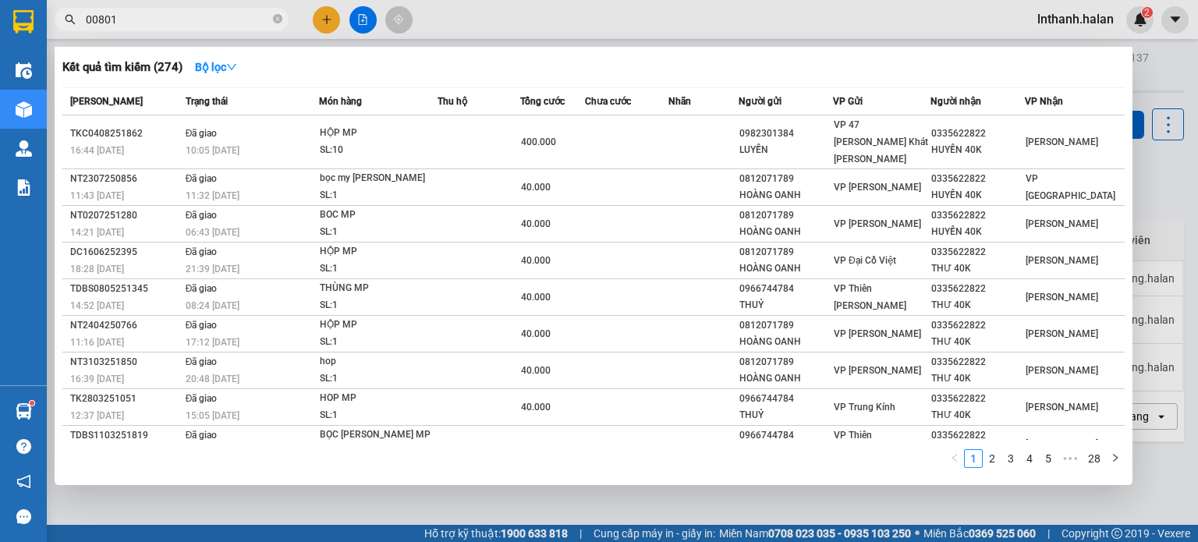
type input "008018"
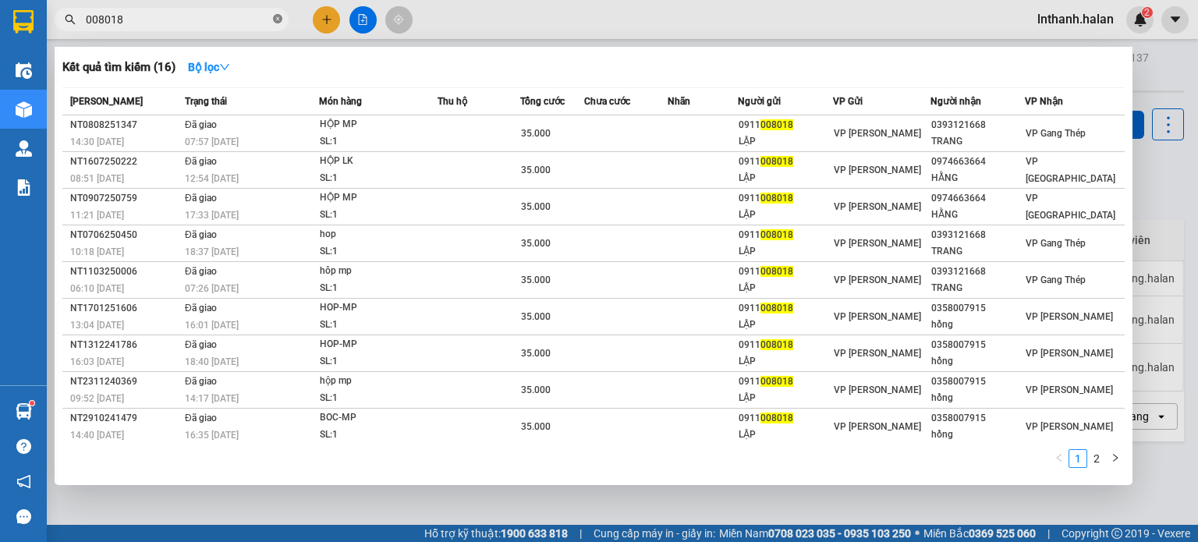
click at [277, 18] on icon "close-circle" at bounding box center [277, 18] width 9 height 9
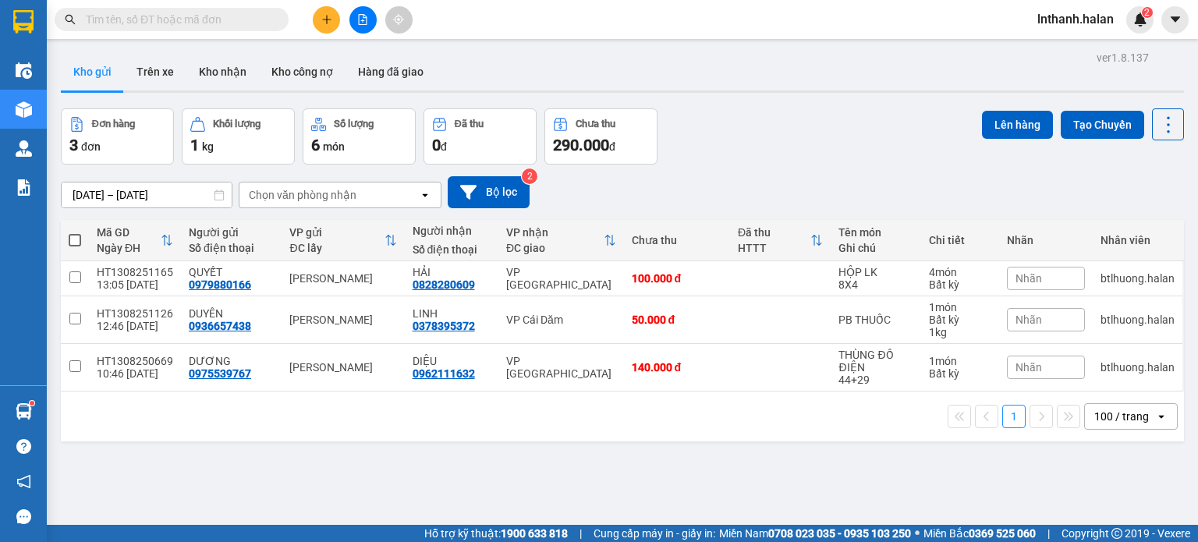
click at [213, 13] on input "text" at bounding box center [178, 19] width 184 height 17
click at [214, 22] on input "text" at bounding box center [178, 19] width 184 height 17
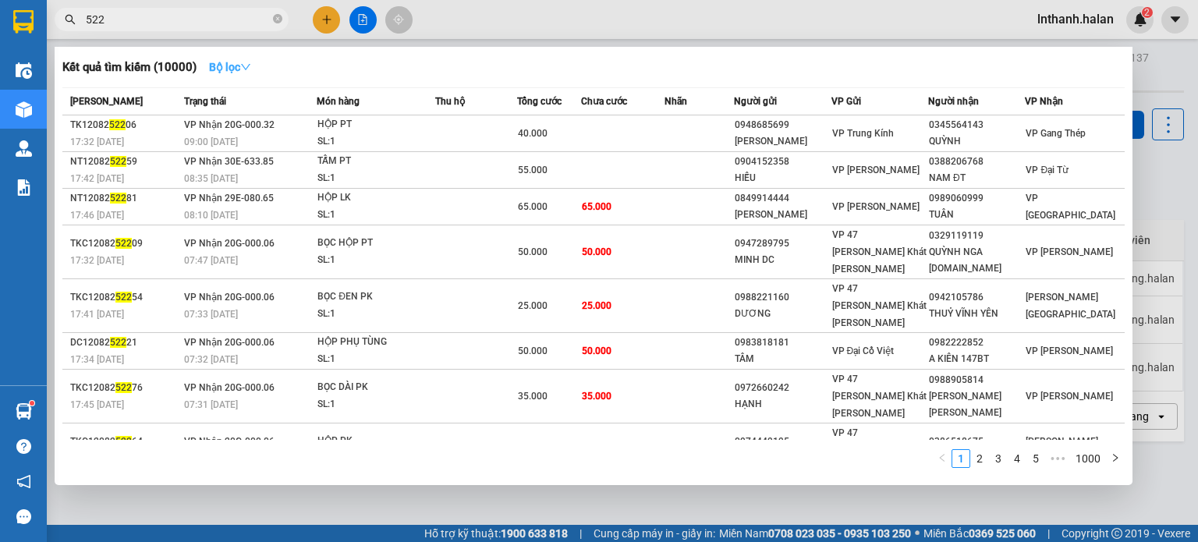
type input "522"
click at [251, 65] on icon "down" at bounding box center [245, 67] width 11 height 11
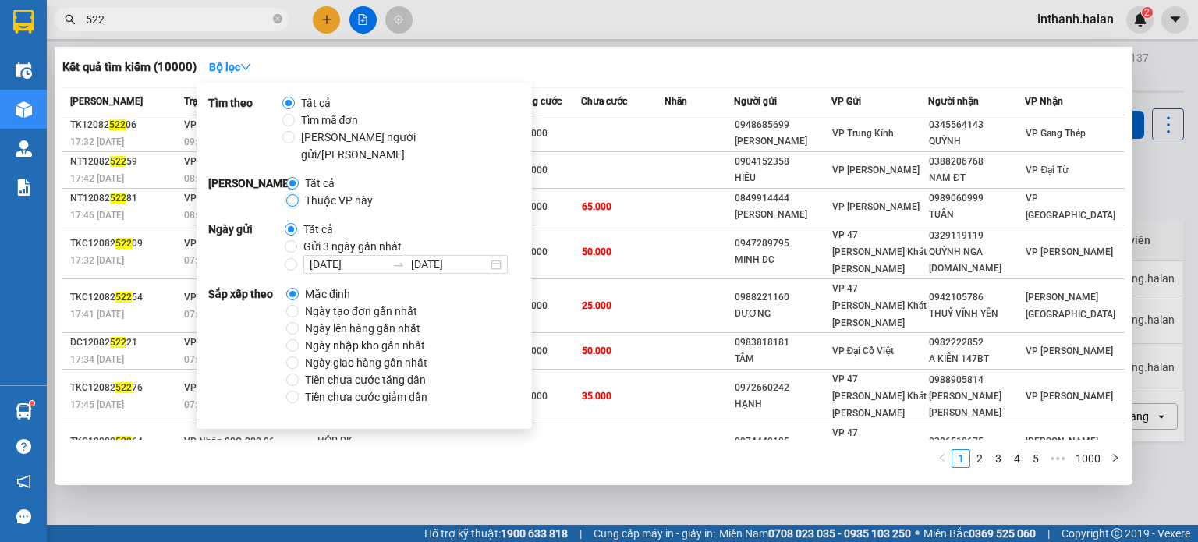
click at [292, 194] on input "Thuộc VP này" at bounding box center [292, 200] width 12 height 12
radio input "true"
radio input "false"
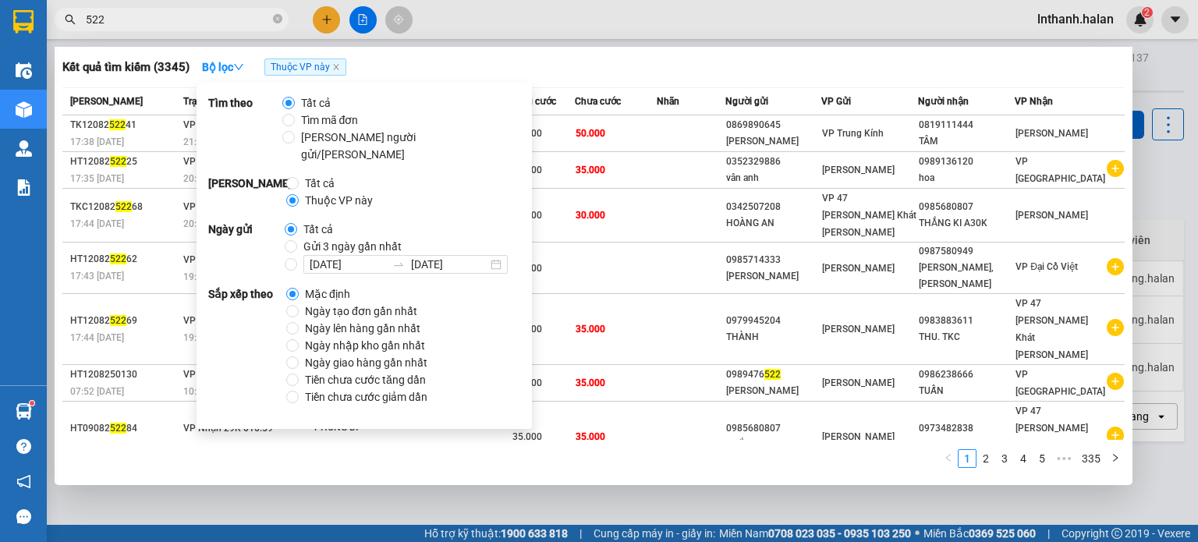
click at [221, 24] on input "522" at bounding box center [178, 19] width 184 height 17
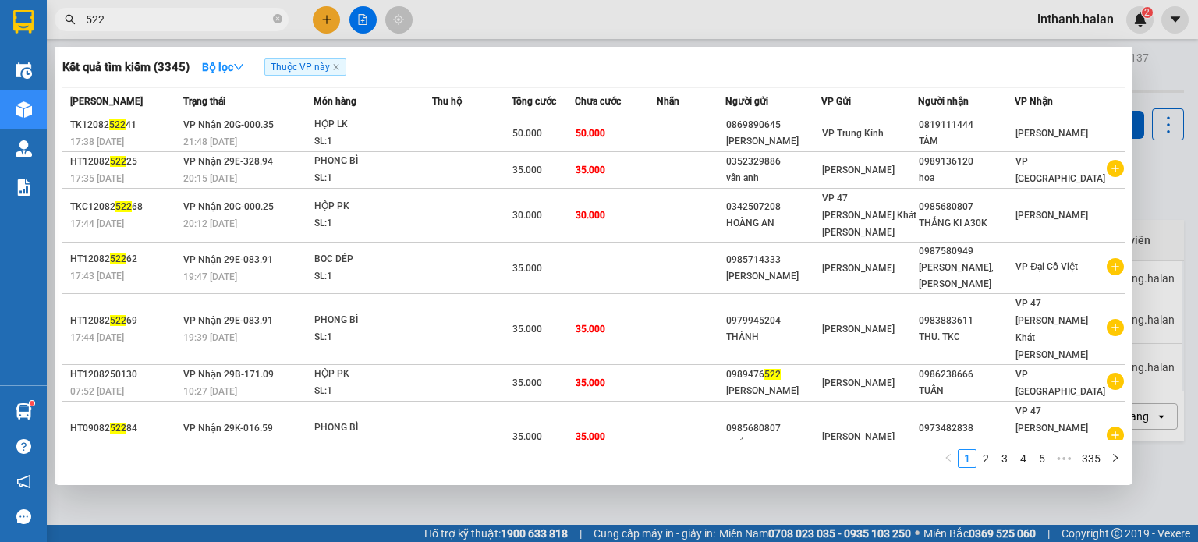
click at [221, 24] on input "522" at bounding box center [178, 19] width 184 height 17
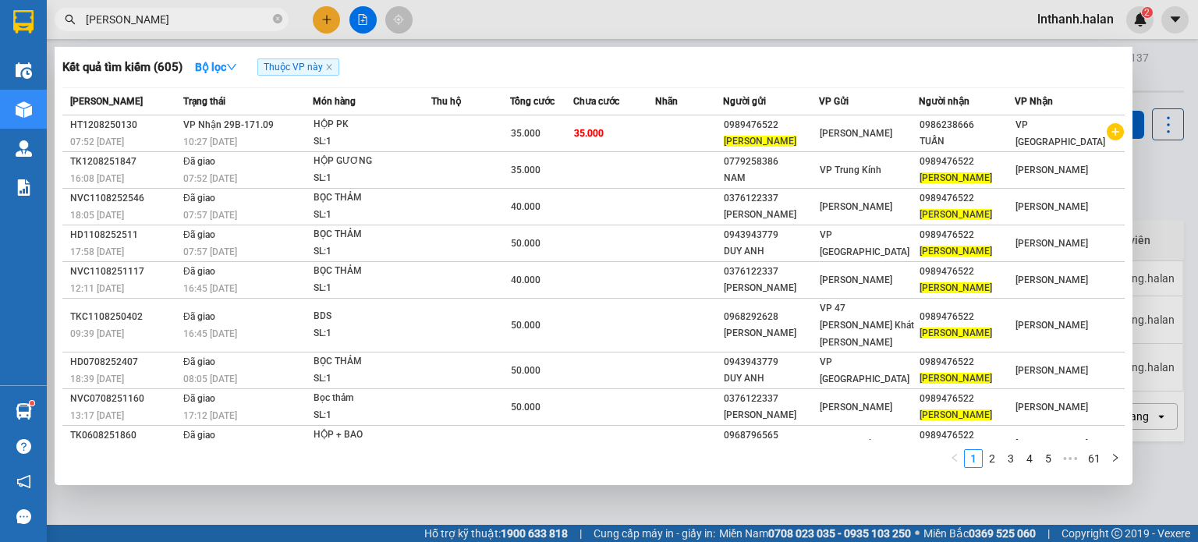
type input "hà châu"
